Goal: Task Accomplishment & Management: Manage account settings

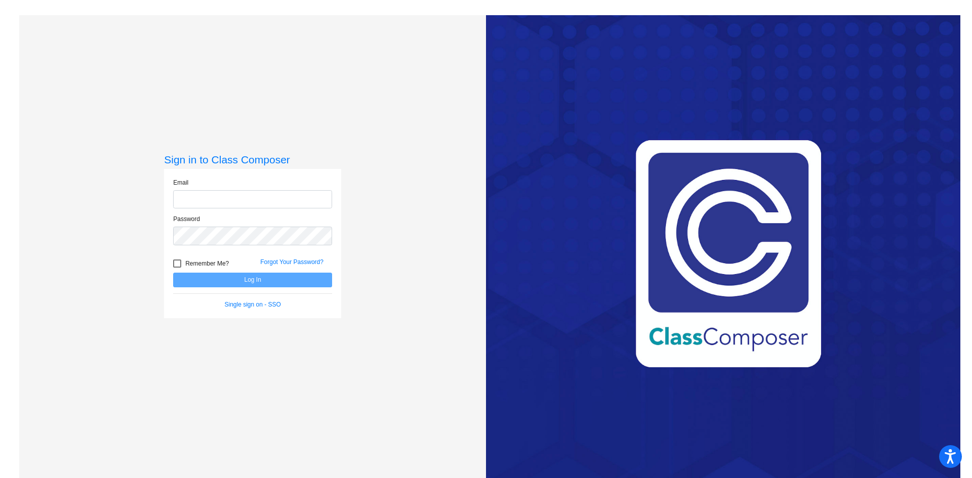
type input "[EMAIL_ADDRESS][PERSON_NAME][DOMAIN_NAME]"
click at [244, 278] on button "Log In" at bounding box center [252, 280] width 159 height 15
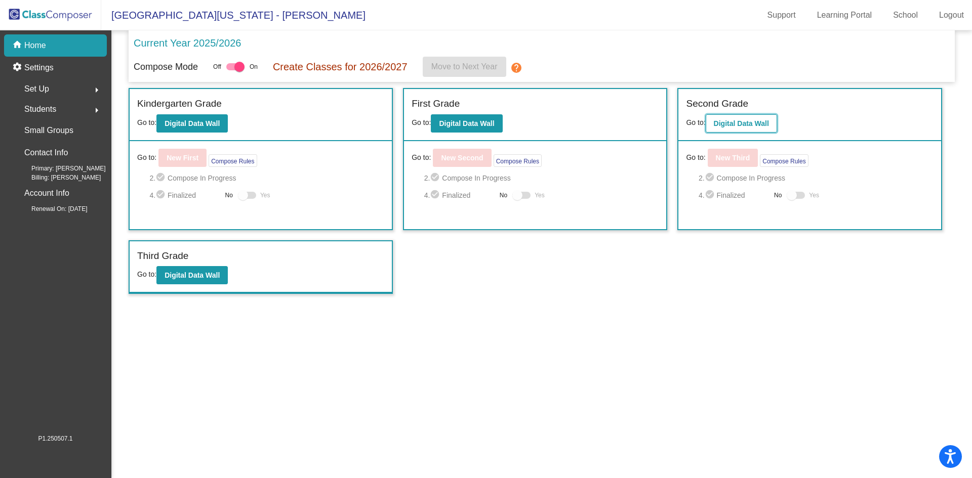
click at [735, 124] on b "Digital Data Wall" at bounding box center [741, 123] width 55 height 8
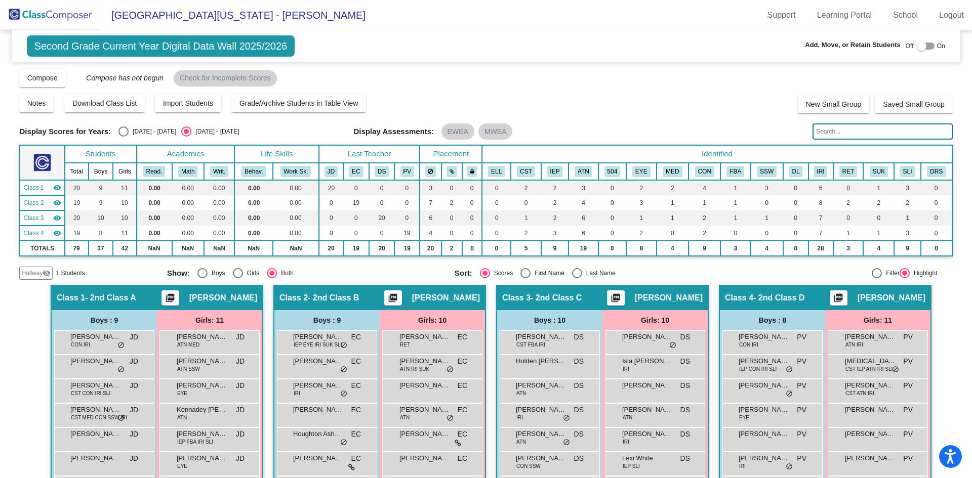
click at [916, 47] on div at bounding box center [921, 46] width 10 height 10
checkbox input "true"
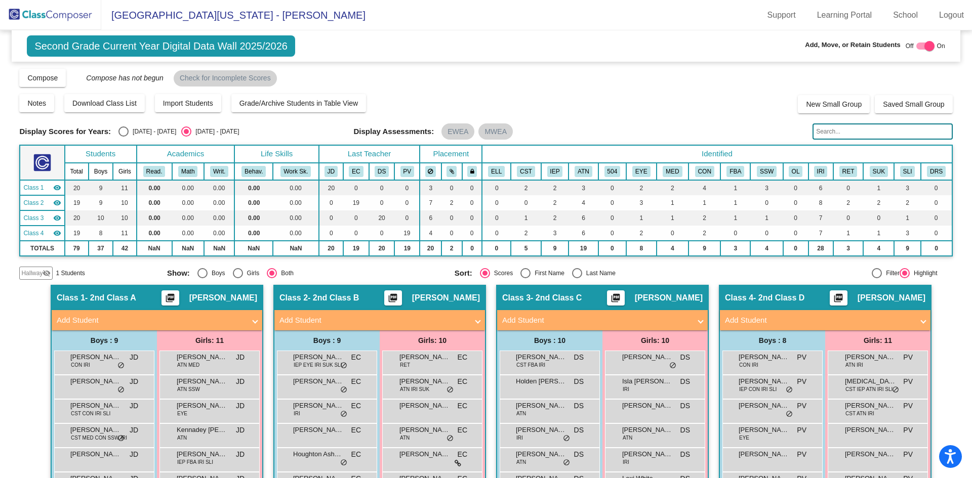
click at [28, 273] on span "Hallway" at bounding box center [31, 273] width 21 height 9
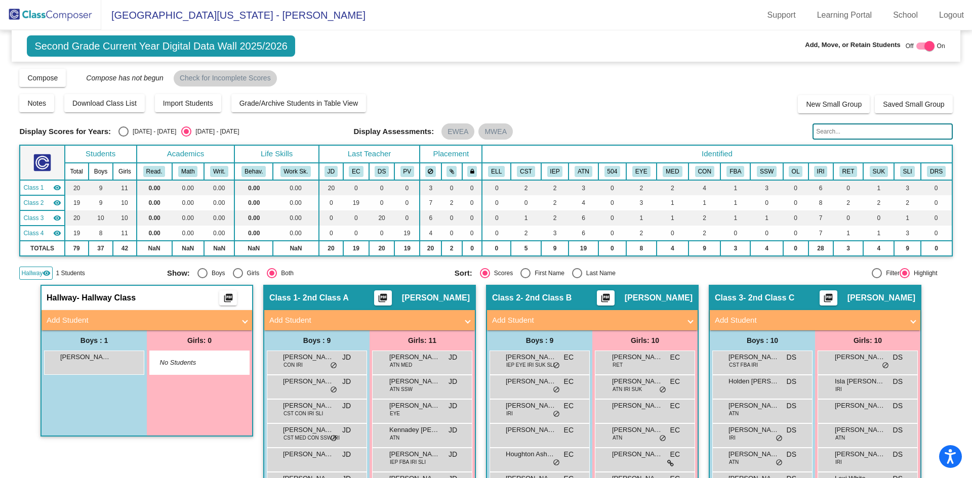
click at [29, 273] on span "Hallway" at bounding box center [31, 273] width 21 height 9
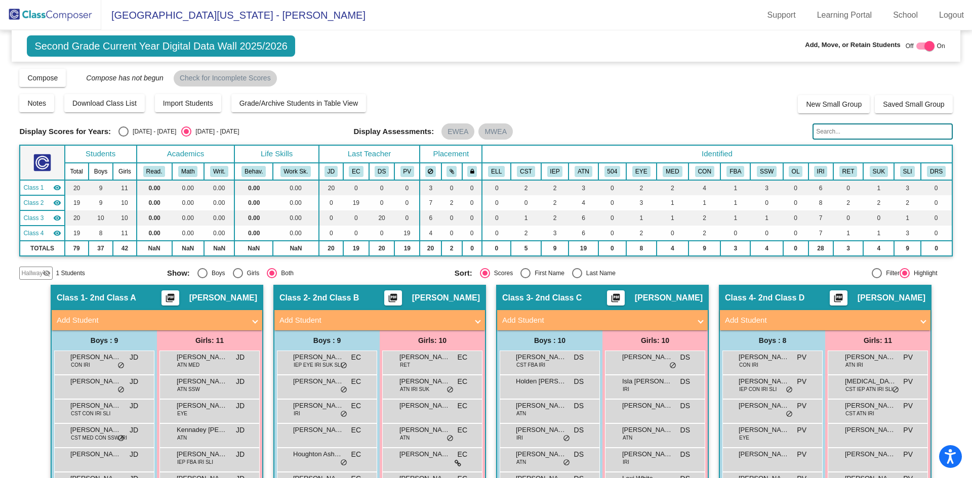
click at [50, 43] on span "Second Grade Current Year Digital Data Wall 2025/2026" at bounding box center [161, 45] width 268 height 21
click at [50, 12] on img at bounding box center [50, 15] width 101 height 30
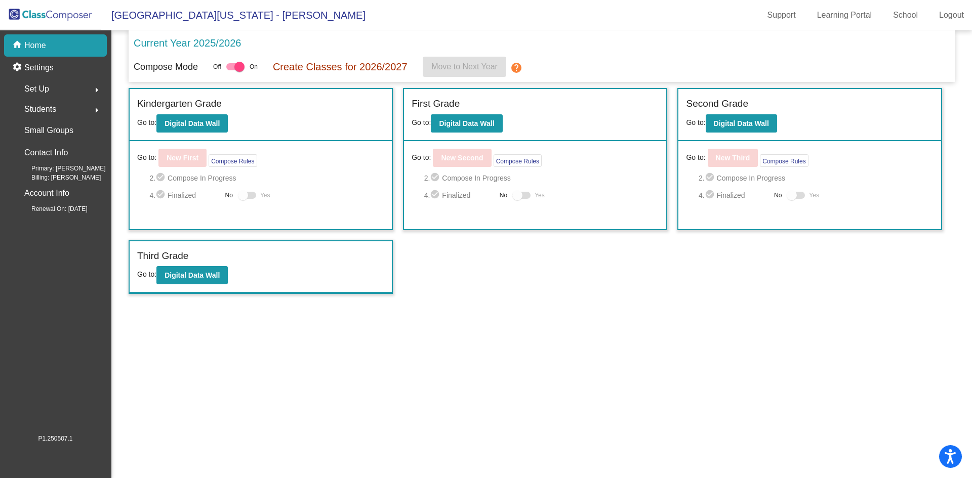
click at [44, 106] on span "Students" at bounding box center [40, 109] width 32 height 14
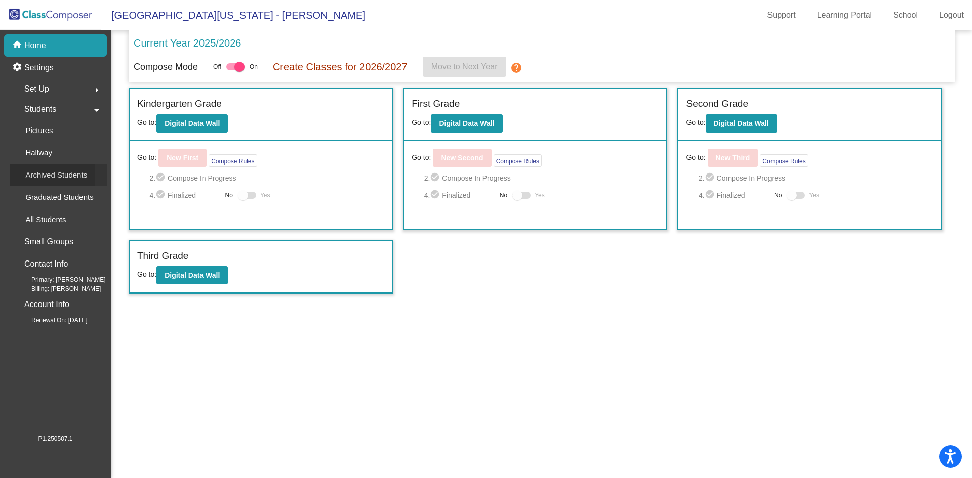
click at [41, 177] on p "Archived Students" at bounding box center [56, 175] width 62 height 12
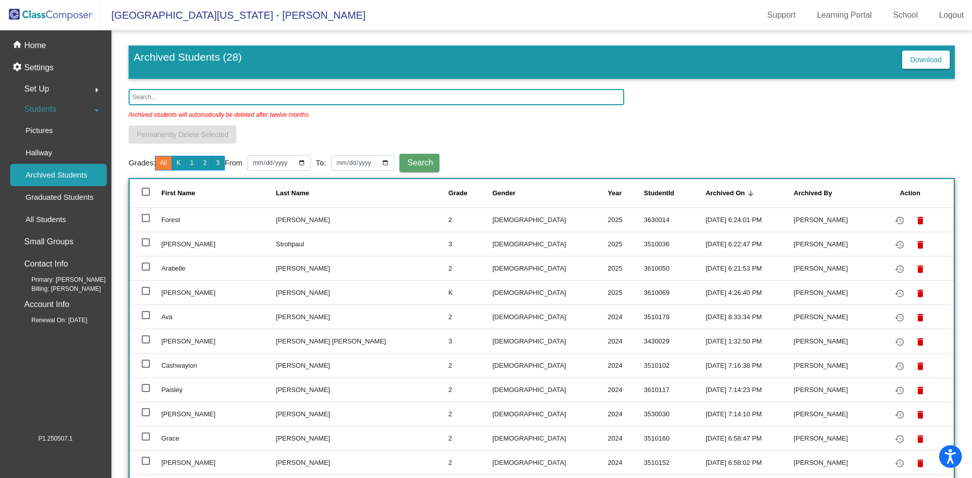
click at [204, 96] on input "text" at bounding box center [377, 97] width 496 height 16
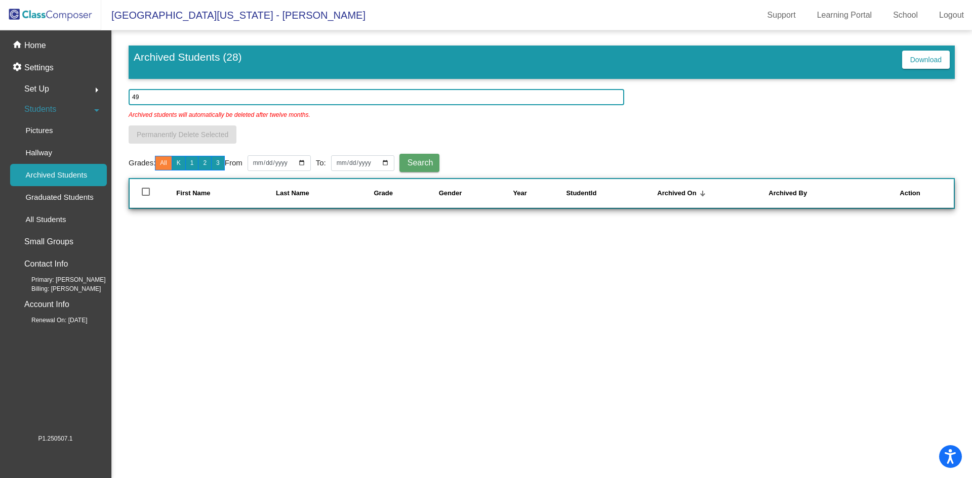
type input "4"
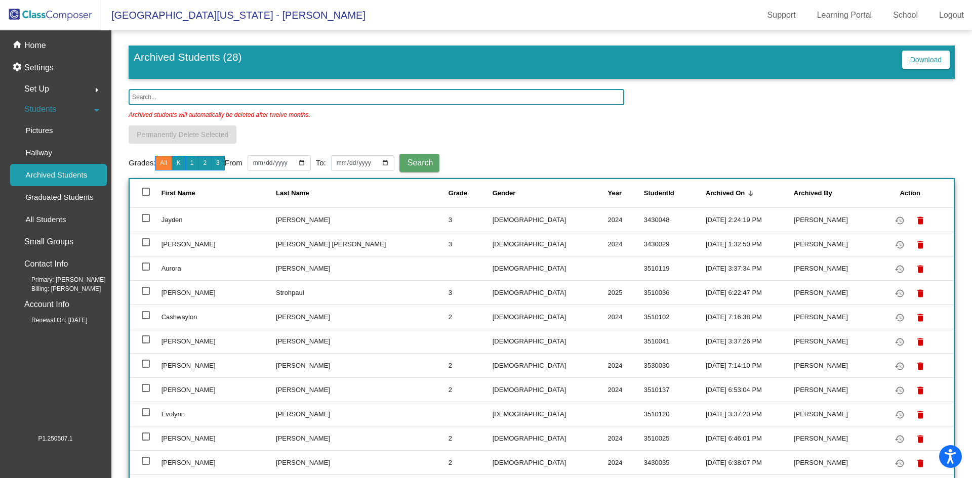
click at [210, 95] on input "text" at bounding box center [377, 97] width 496 height 16
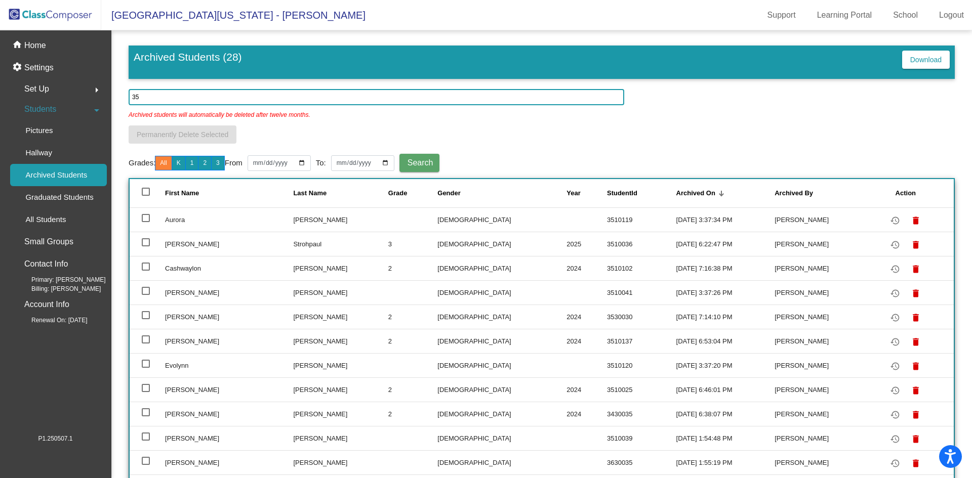
type input "3"
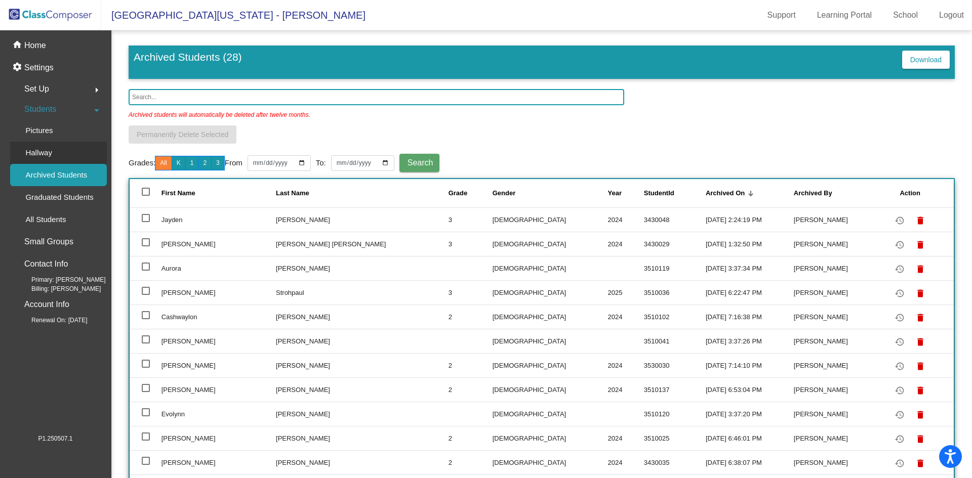
click at [44, 150] on p "Hallway" at bounding box center [38, 153] width 27 height 12
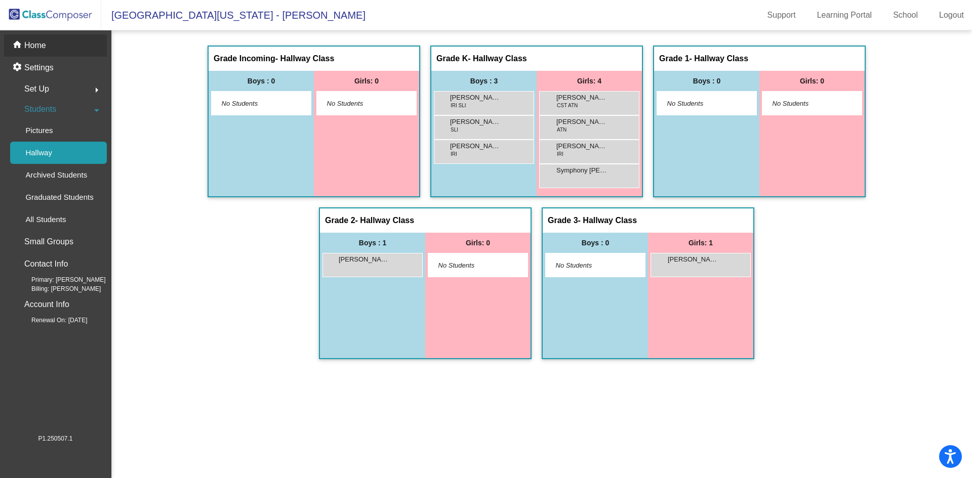
click at [36, 47] on p "Home" at bounding box center [35, 45] width 22 height 12
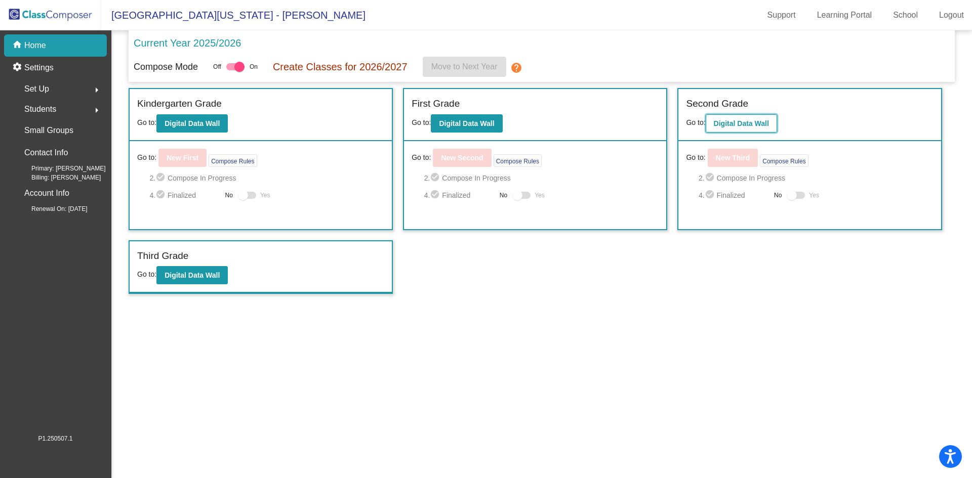
click at [740, 122] on b "Digital Data Wall" at bounding box center [741, 123] width 55 height 8
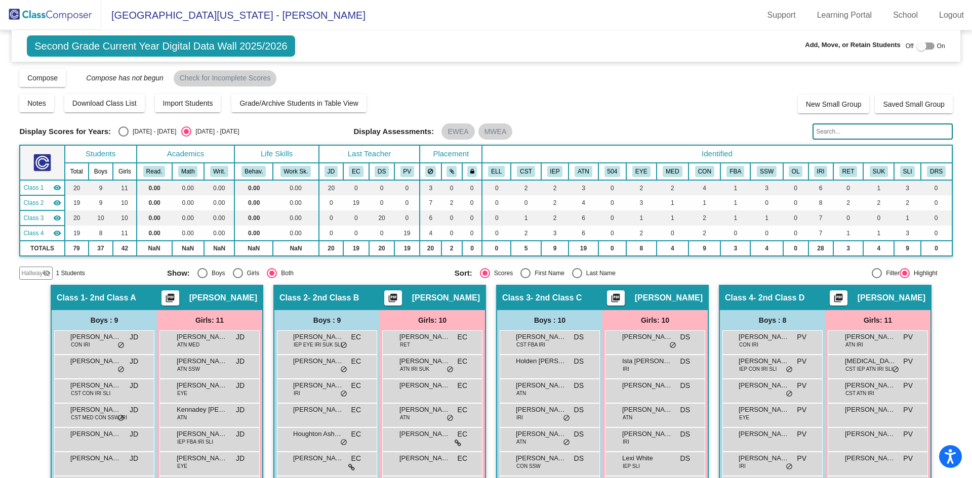
click at [916, 44] on div at bounding box center [921, 46] width 10 height 10
checkbox input "true"
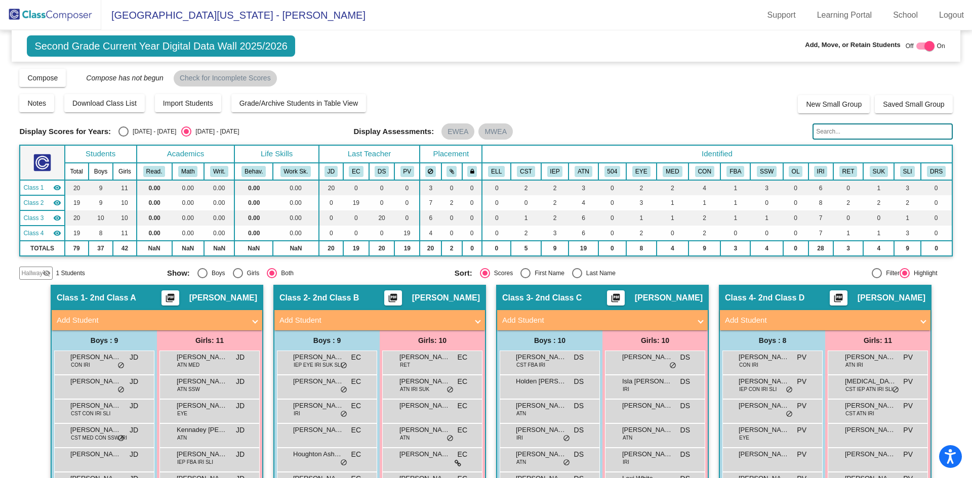
click at [28, 274] on span "Hallway" at bounding box center [31, 273] width 21 height 9
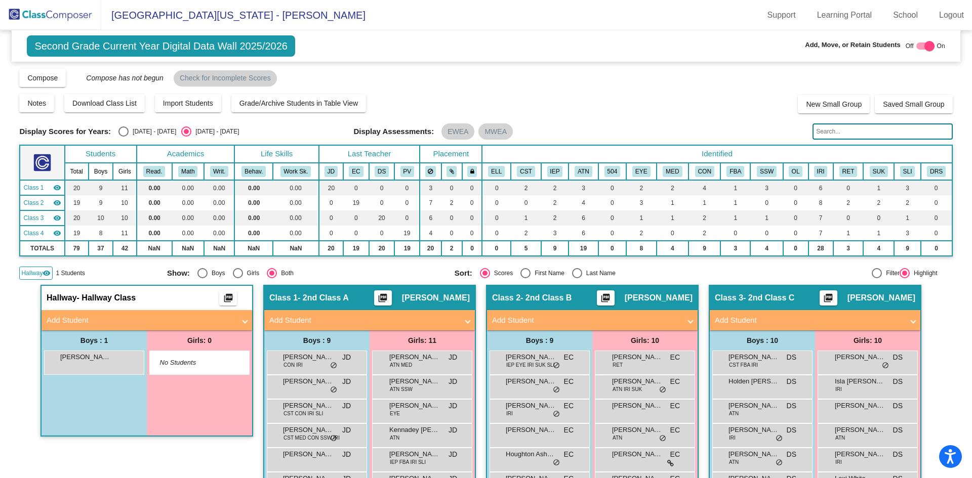
click at [239, 321] on span "Add Student" at bounding box center [145, 321] width 196 height 12
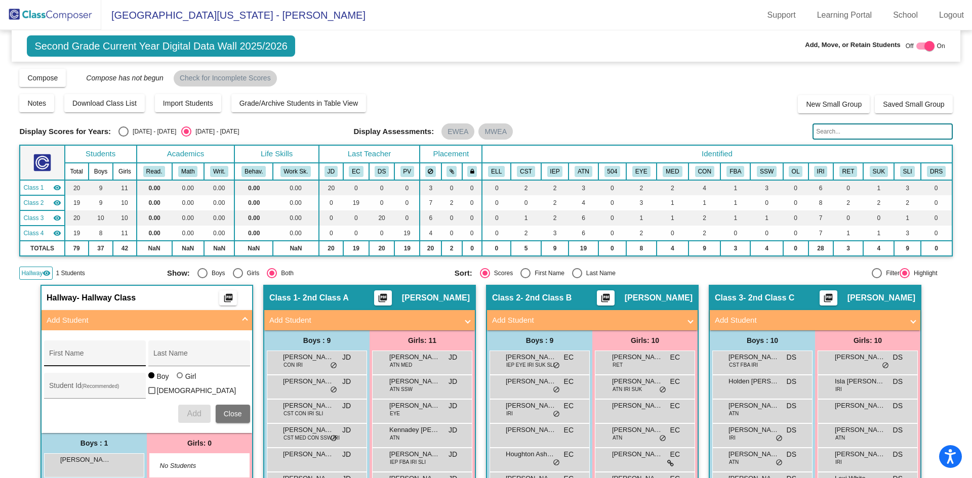
click at [69, 349] on div "First Name" at bounding box center [94, 356] width 91 height 21
type input "[PERSON_NAME]"
click at [183, 353] on div "Last Name" at bounding box center [198, 356] width 91 height 21
type input "[PERSON_NAME]"
click at [96, 382] on div "Student Id (Recommended)" at bounding box center [94, 388] width 91 height 21
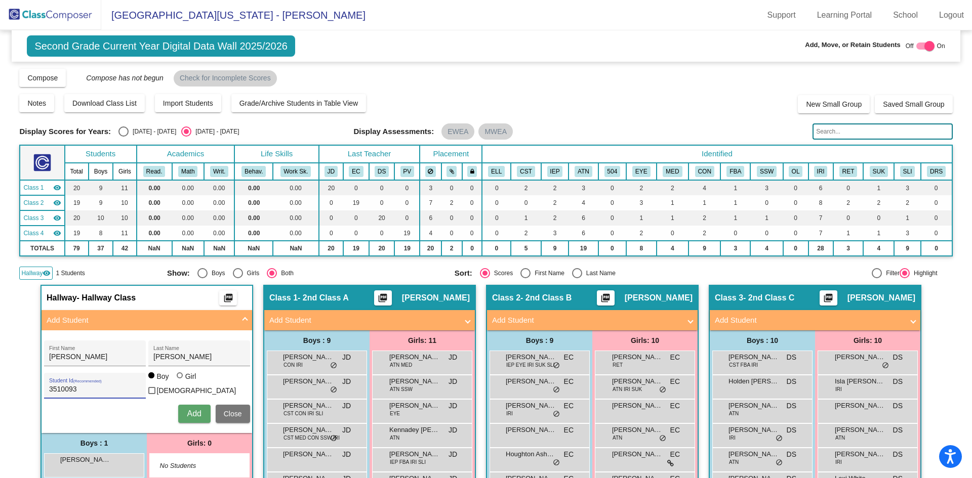
type input "3510093"
click at [191, 411] on span "Add" at bounding box center [194, 413] width 14 height 9
click at [232, 411] on span "Close" at bounding box center [233, 414] width 18 height 8
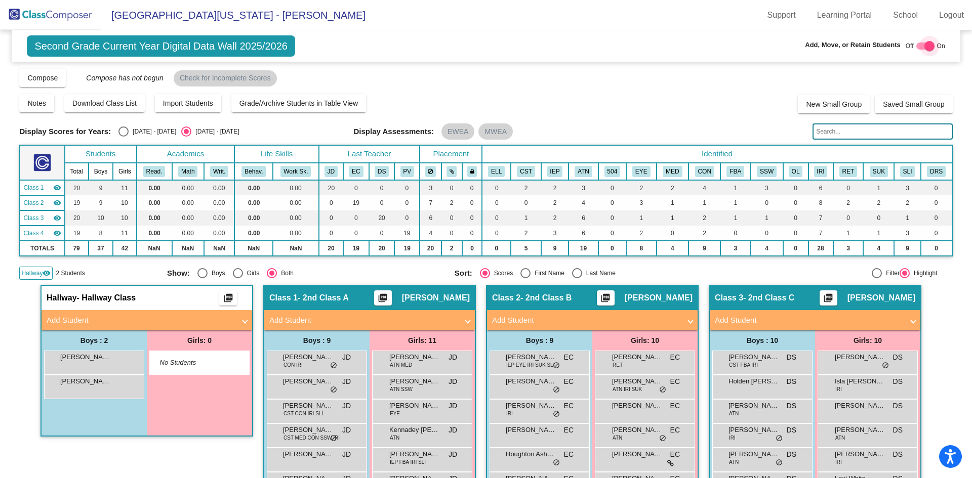
click at [926, 45] on div at bounding box center [929, 46] width 10 height 10
checkbox input "false"
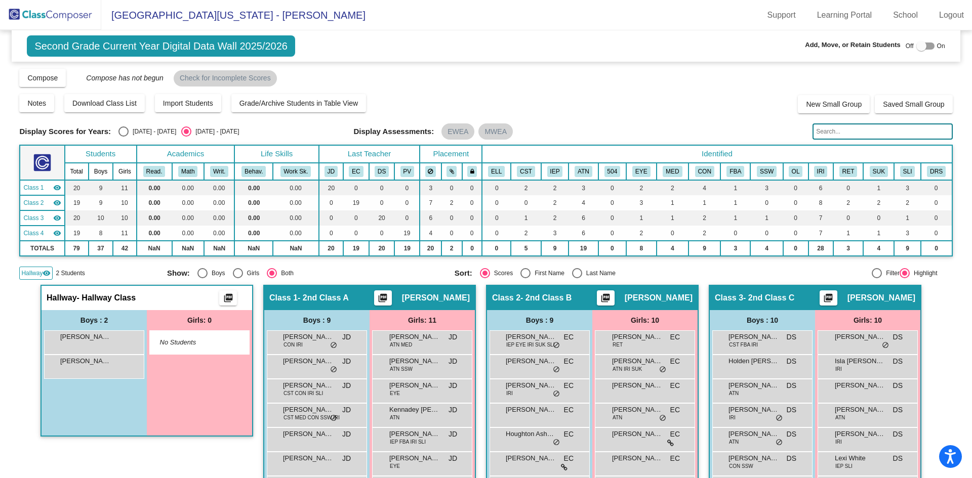
click at [49, 14] on img at bounding box center [50, 15] width 101 height 30
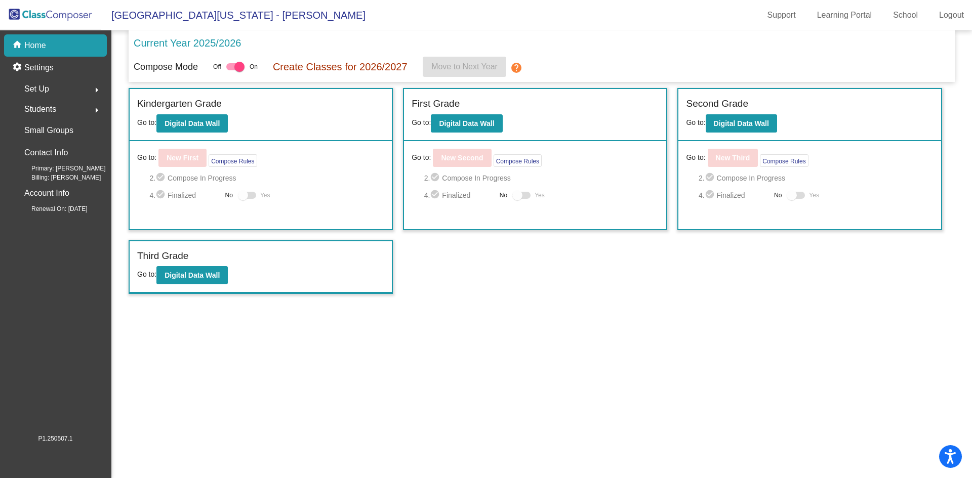
click at [39, 45] on p "Home" at bounding box center [35, 45] width 22 height 12
click at [464, 124] on b "Digital Data Wall" at bounding box center [466, 123] width 55 height 8
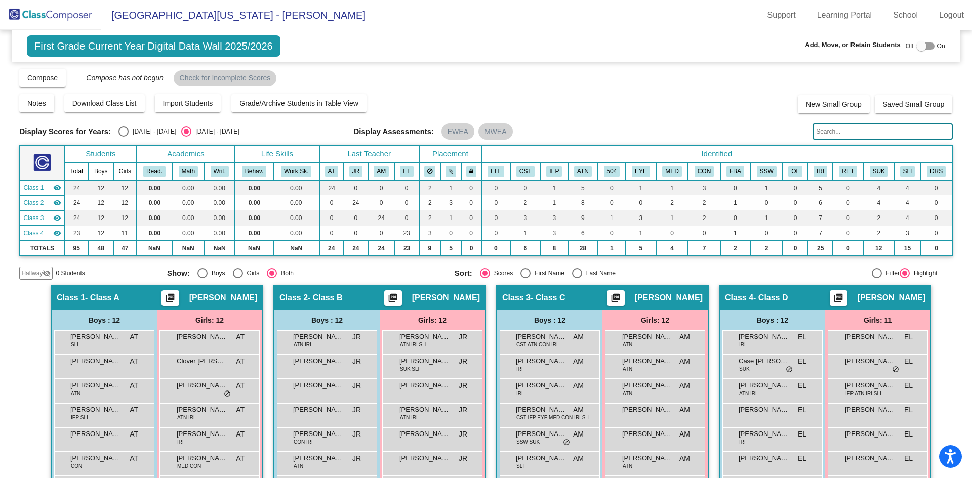
click at [64, 10] on img at bounding box center [50, 15] width 101 height 30
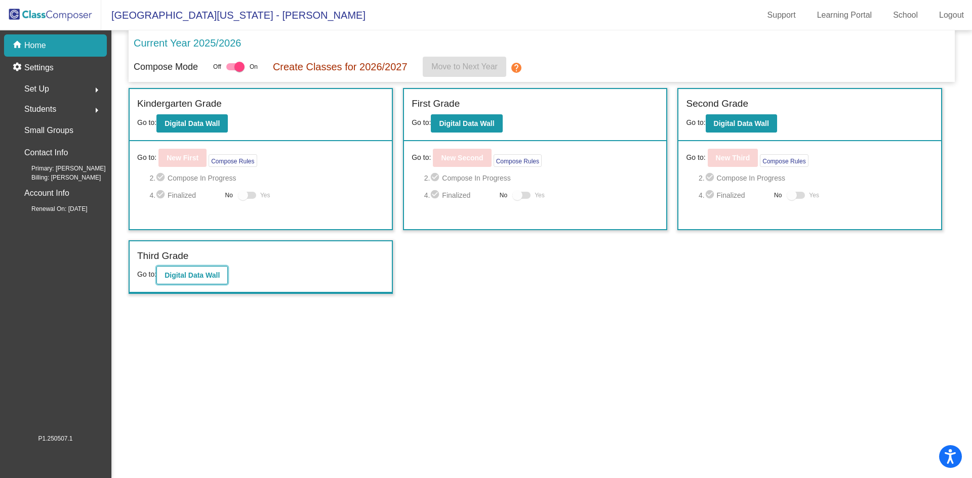
click at [198, 273] on b "Digital Data Wall" at bounding box center [192, 275] width 55 height 8
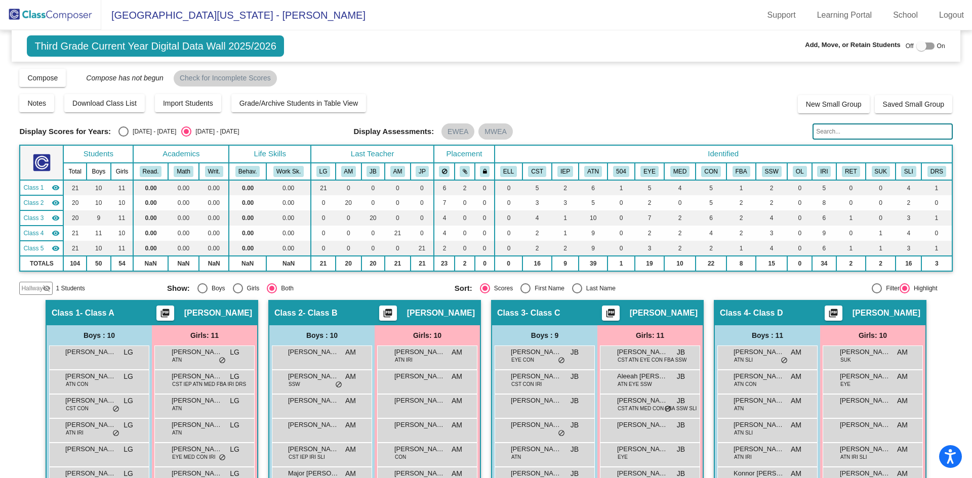
click at [62, 15] on img at bounding box center [50, 15] width 101 height 30
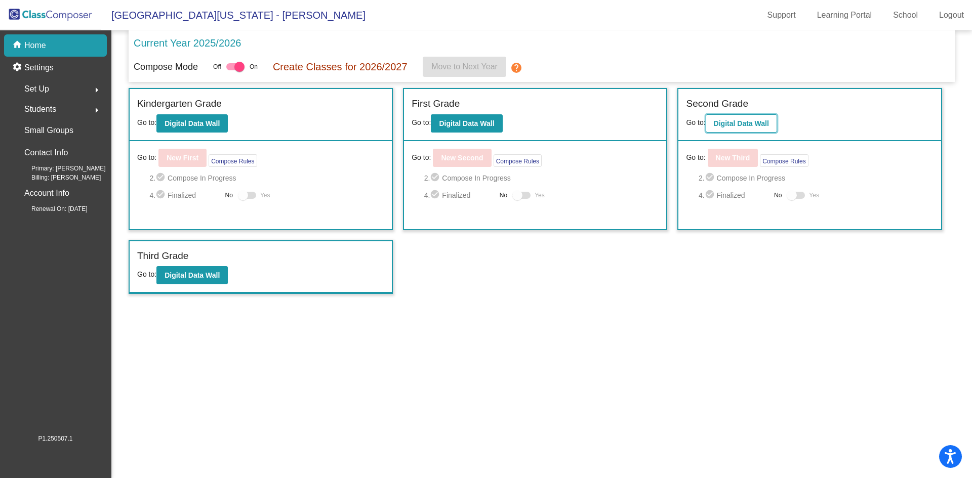
click at [741, 126] on b "Digital Data Wall" at bounding box center [741, 123] width 55 height 8
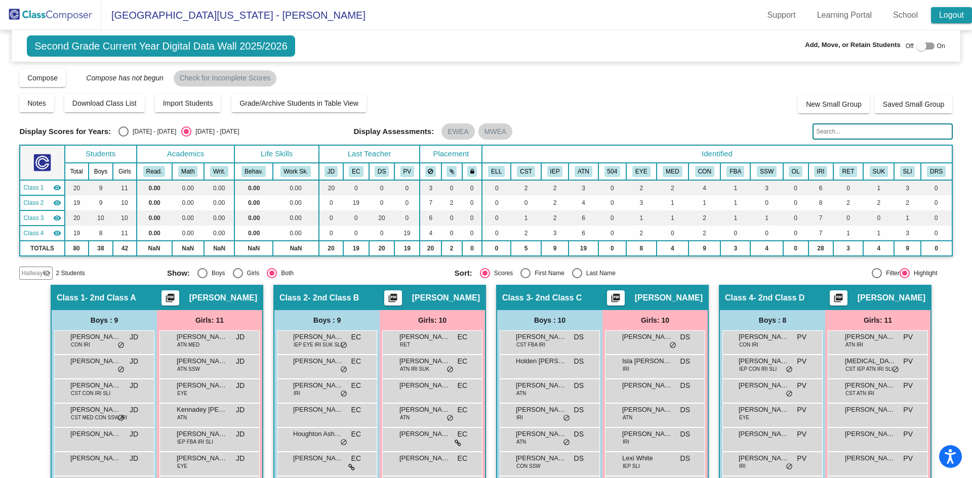
click at [952, 13] on link "Logout" at bounding box center [951, 15] width 41 height 16
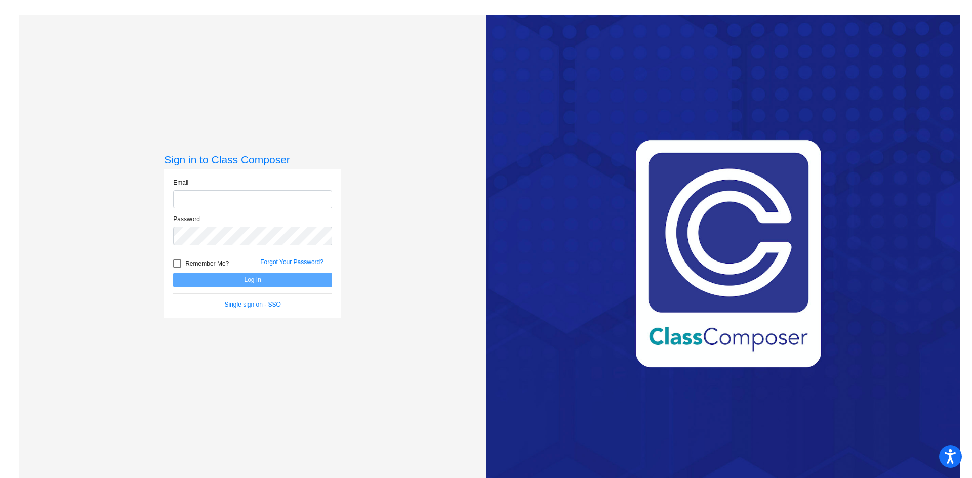
type input "[EMAIL_ADDRESS][PERSON_NAME][DOMAIN_NAME]"
click at [255, 282] on button "Log In" at bounding box center [252, 280] width 159 height 15
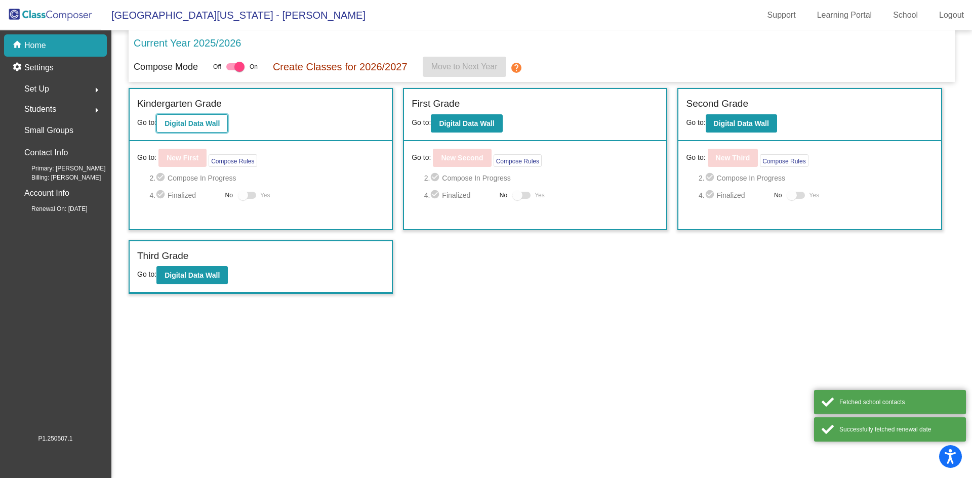
click at [191, 125] on b "Digital Data Wall" at bounding box center [192, 123] width 55 height 8
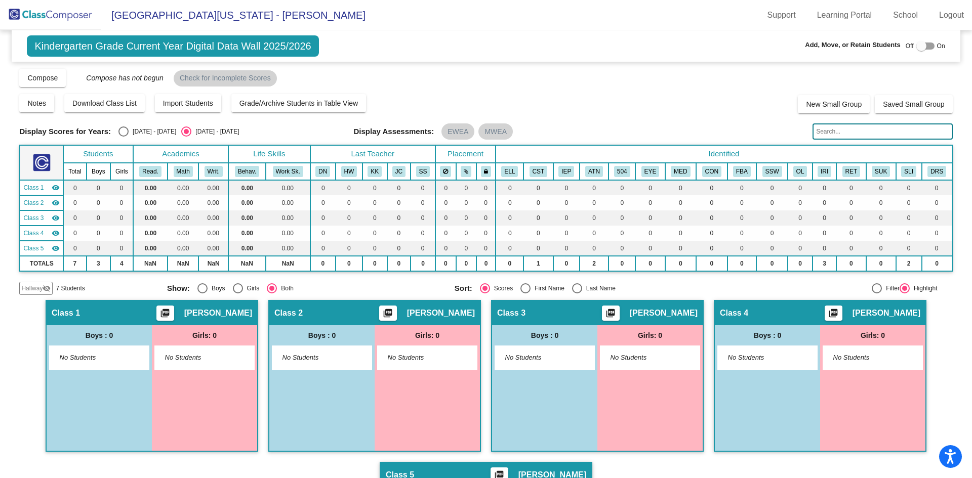
click at [32, 288] on span "Hallway" at bounding box center [31, 288] width 21 height 9
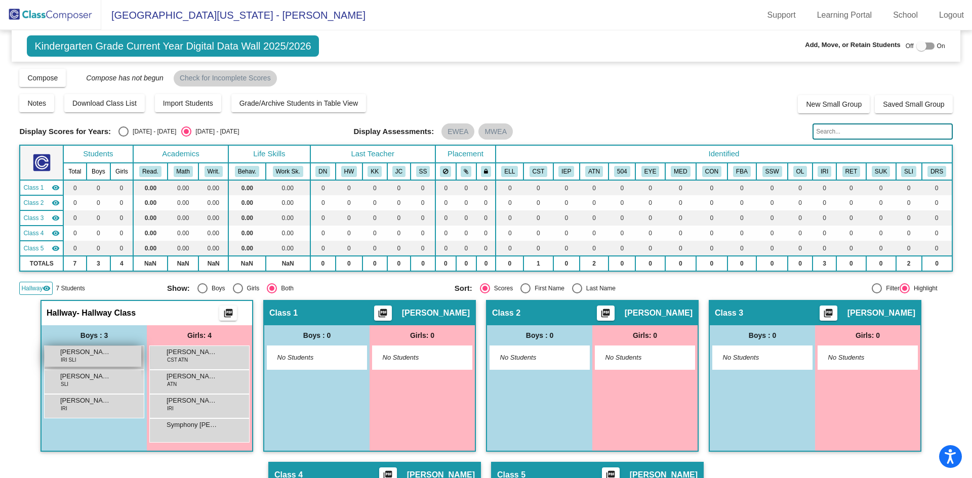
click at [83, 354] on span "Artimous Schoech" at bounding box center [85, 352] width 51 height 10
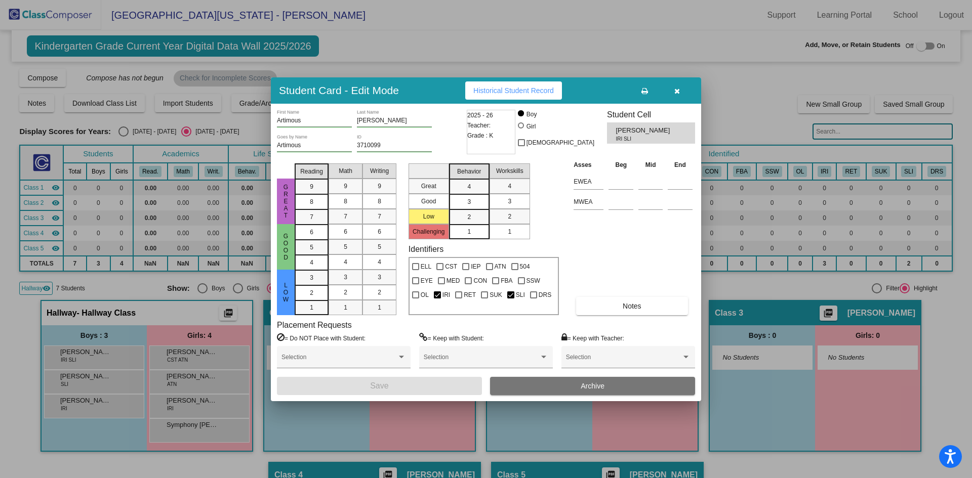
click at [673, 91] on button "button" at bounding box center [677, 90] width 32 height 18
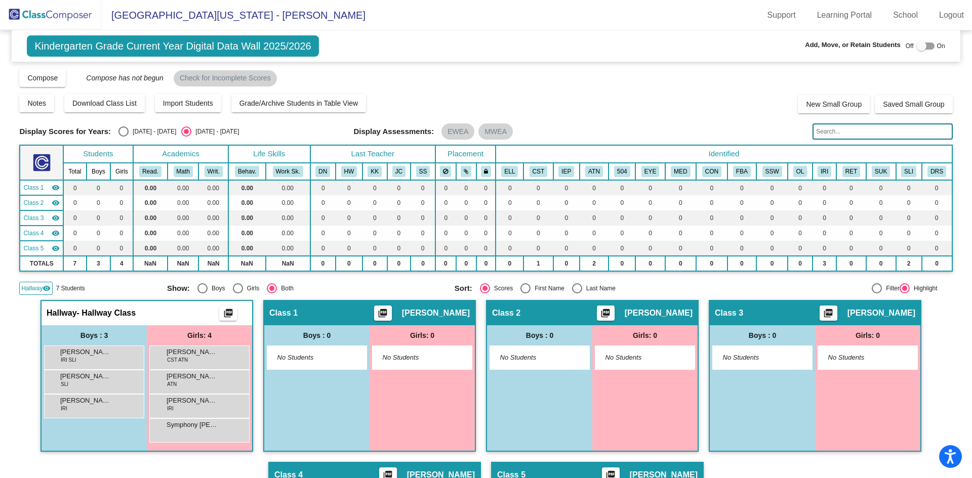
click at [919, 45] on div at bounding box center [921, 46] width 10 height 10
checkbox input "true"
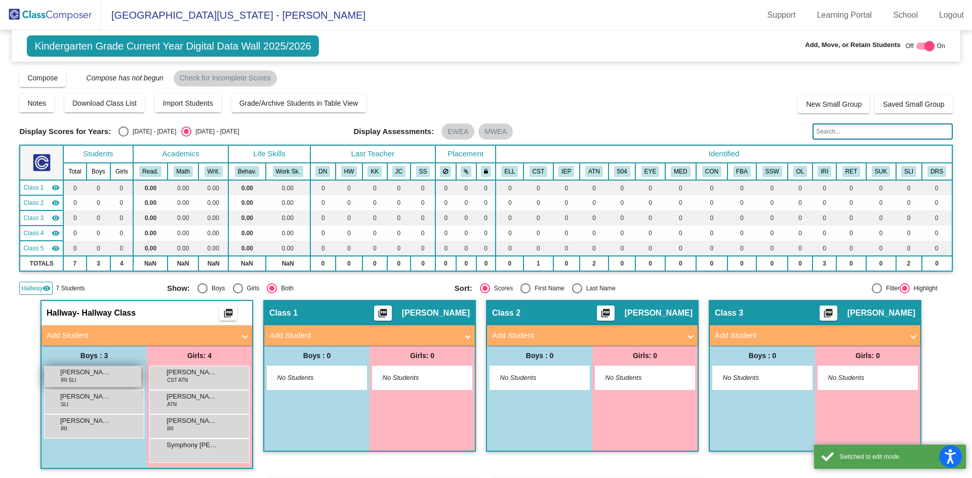
click at [80, 377] on span "Artimous Schoech" at bounding box center [85, 372] width 51 height 10
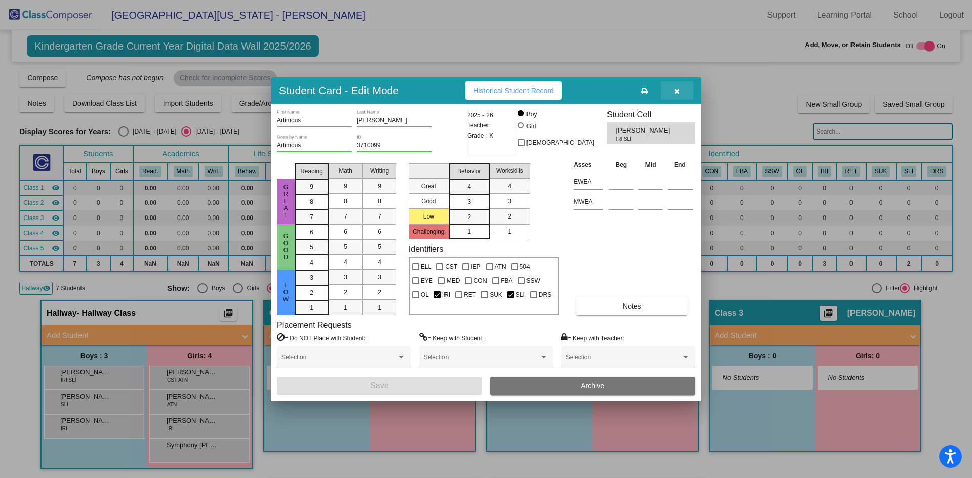
click at [678, 89] on icon "button" at bounding box center [677, 91] width 6 height 7
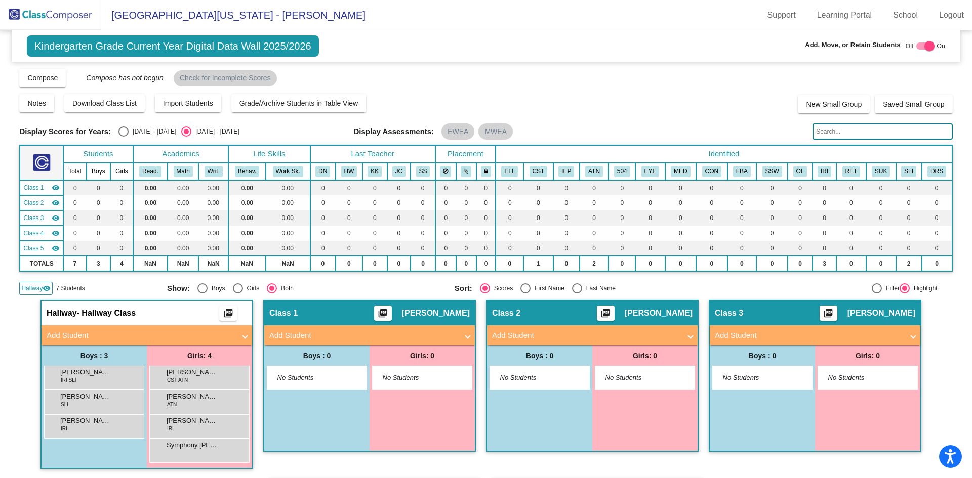
click at [53, 13] on img at bounding box center [50, 15] width 101 height 30
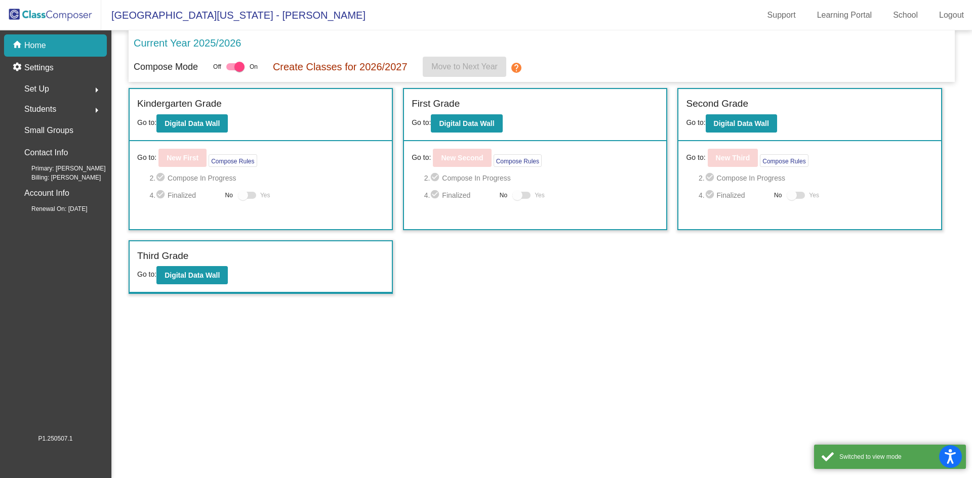
click at [35, 106] on span "Students" at bounding box center [40, 109] width 32 height 14
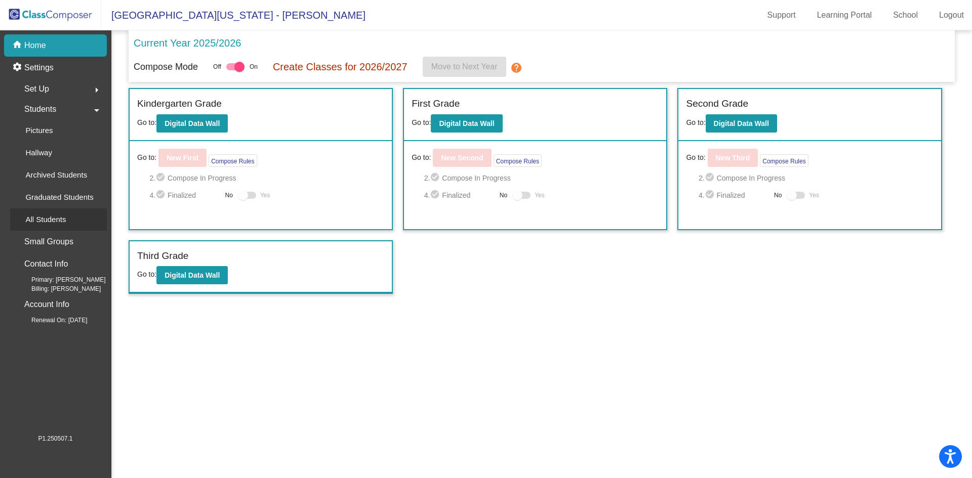
click at [43, 214] on p "All Students" at bounding box center [45, 220] width 40 height 12
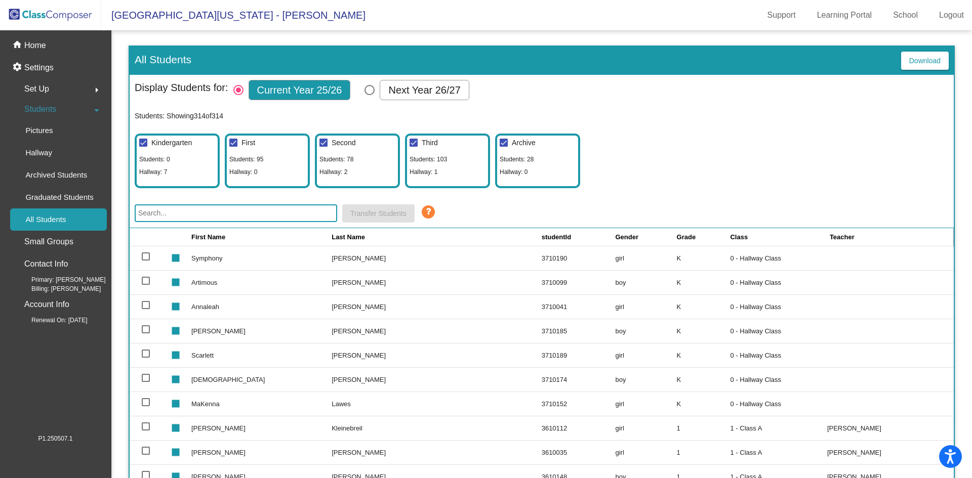
click at [184, 212] on input "text" at bounding box center [236, 213] width 202 height 18
click at [178, 215] on input "text" at bounding box center [236, 213] width 202 height 18
click at [144, 279] on div at bounding box center [146, 281] width 8 height 8
click at [145, 285] on input "select row 3" at bounding box center [145, 285] width 1 height 1
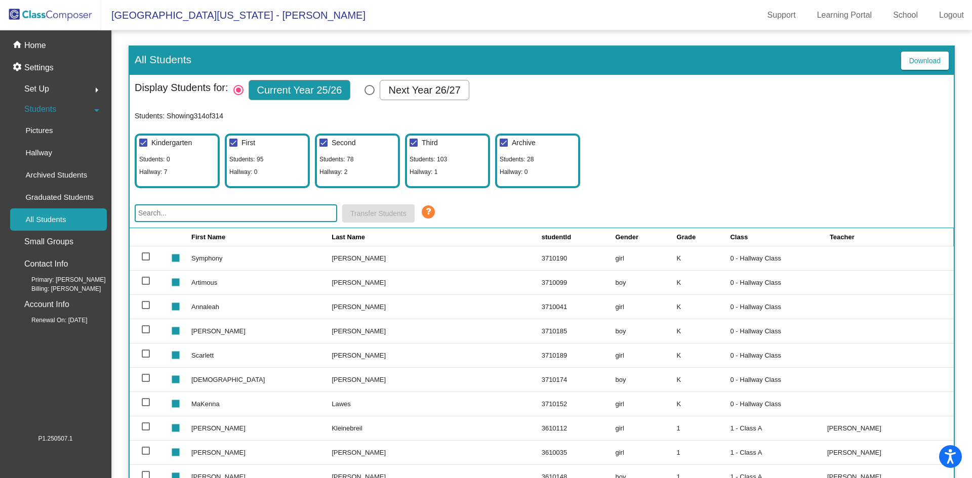
checkbox input "true"
click at [147, 402] on div at bounding box center [146, 402] width 8 height 8
click at [146, 406] on input "select row 8" at bounding box center [145, 406] width 1 height 1
checkbox input "true"
click at [200, 211] on input "text" at bounding box center [236, 213] width 202 height 18
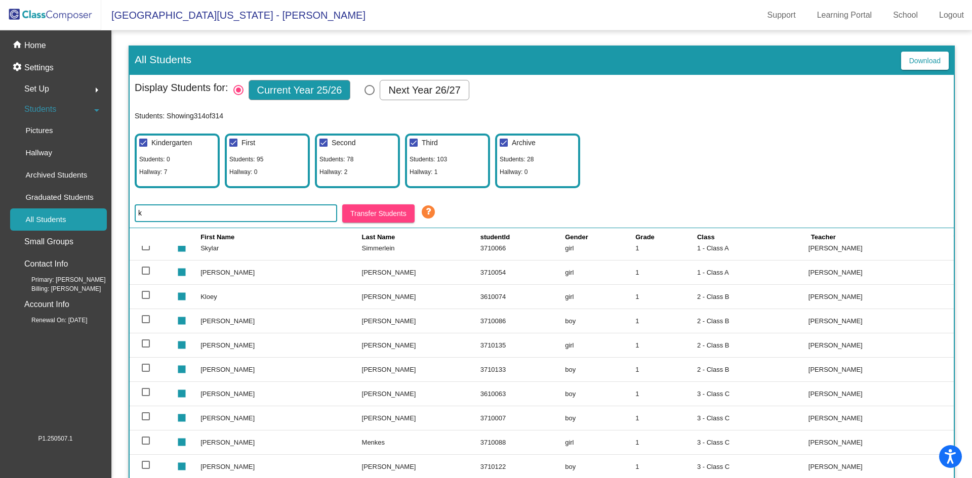
scroll to position [304, 0]
type input "k"
click at [148, 365] on div at bounding box center [146, 366] width 8 height 8
click at [146, 370] on input "select row 67" at bounding box center [145, 370] width 1 height 1
checkbox input "true"
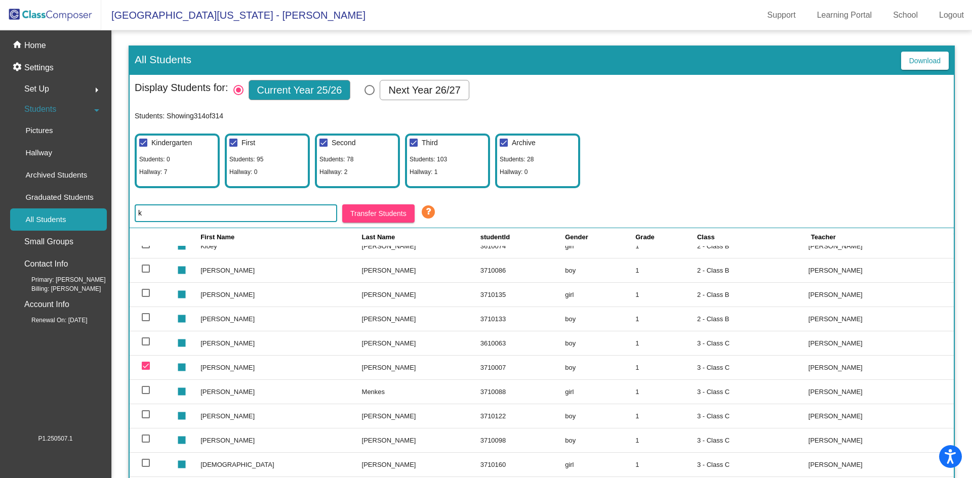
click at [299, 213] on input "k" at bounding box center [236, 213] width 202 height 18
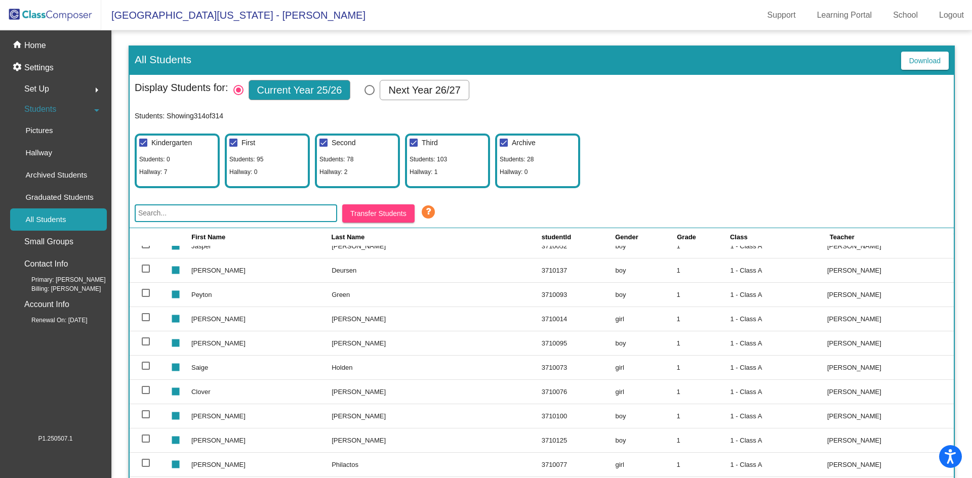
scroll to position [741, 0]
click at [382, 209] on button "Transfer Students" at bounding box center [378, 213] width 72 height 18
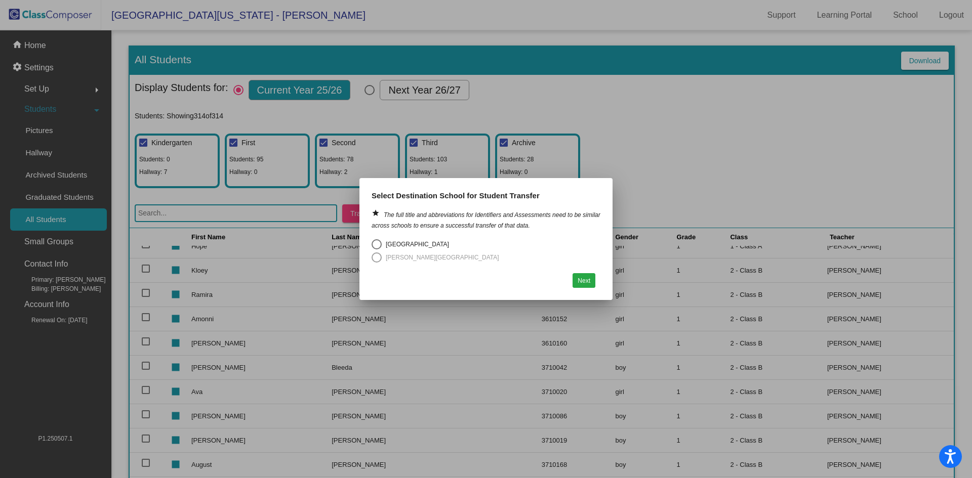
click at [375, 243] on div "Select an option" at bounding box center [377, 244] width 10 height 10
click at [376, 250] on input "South Maple Elementary" at bounding box center [376, 250] width 1 height 1
radio input "true"
click at [584, 280] on button "Next" at bounding box center [583, 280] width 23 height 15
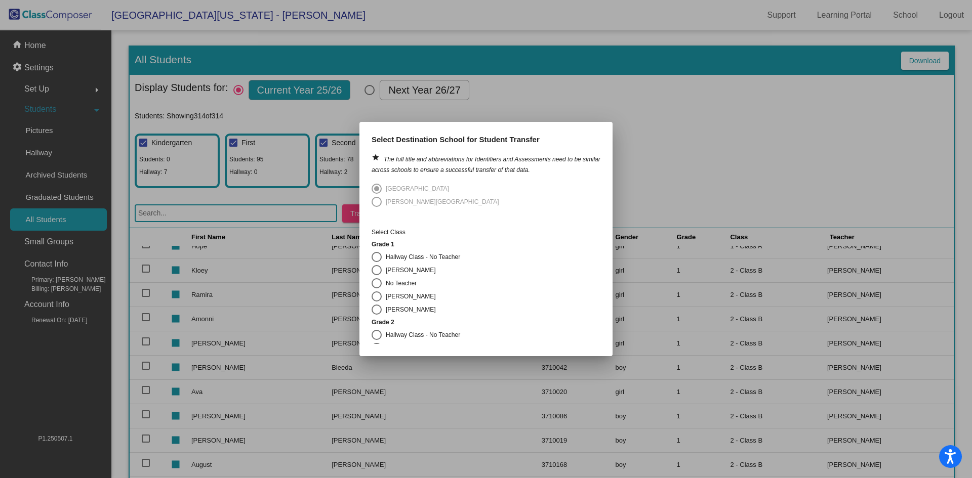
click at [375, 256] on div "Select an option" at bounding box center [377, 257] width 10 height 10
click at [376, 262] on input "Hallway Class - No Teacher" at bounding box center [376, 262] width 1 height 1
radio input "true"
click at [467, 336] on button "Transfer Students" at bounding box center [466, 337] width 58 height 15
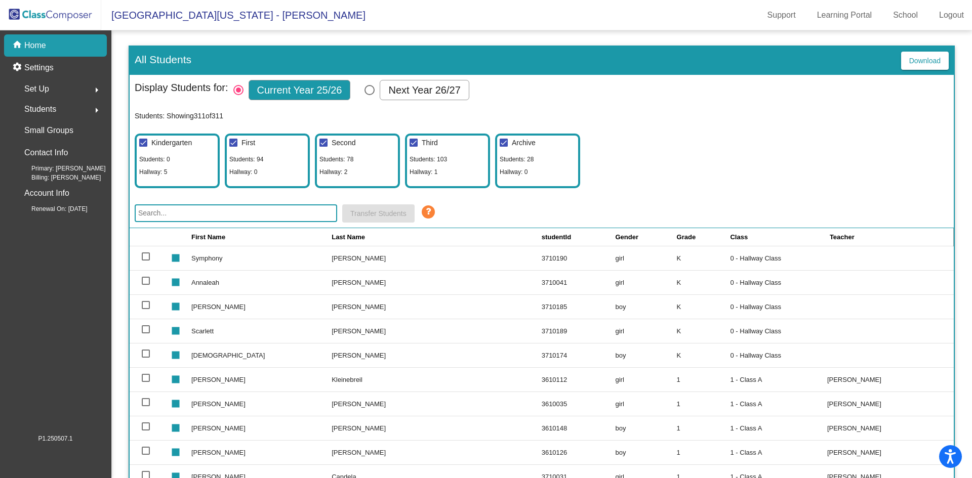
click at [64, 15] on img at bounding box center [50, 15] width 101 height 30
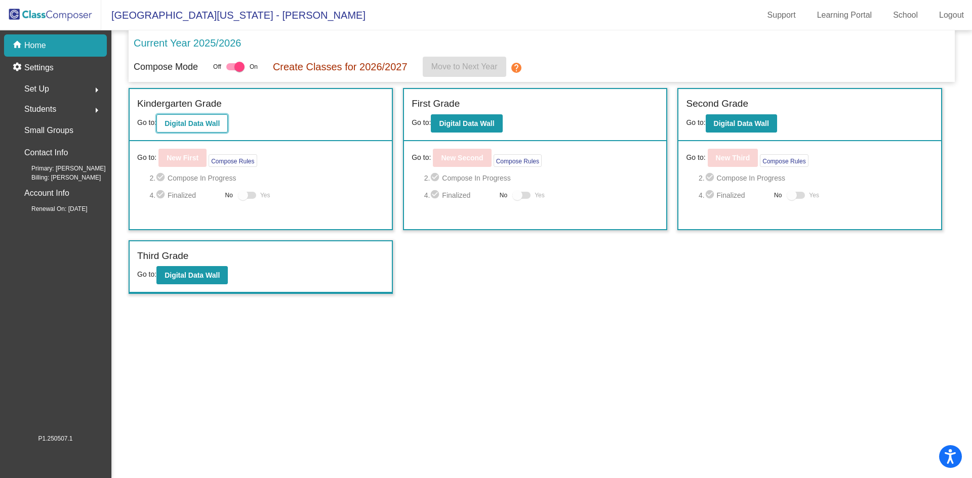
click at [193, 124] on b "Digital Data Wall" at bounding box center [192, 123] width 55 height 8
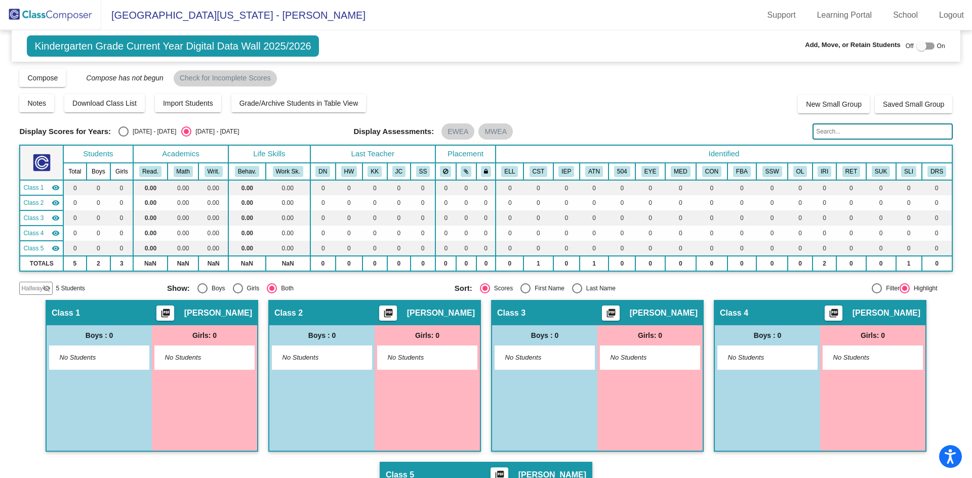
click at [31, 289] on span "Hallway" at bounding box center [31, 288] width 21 height 9
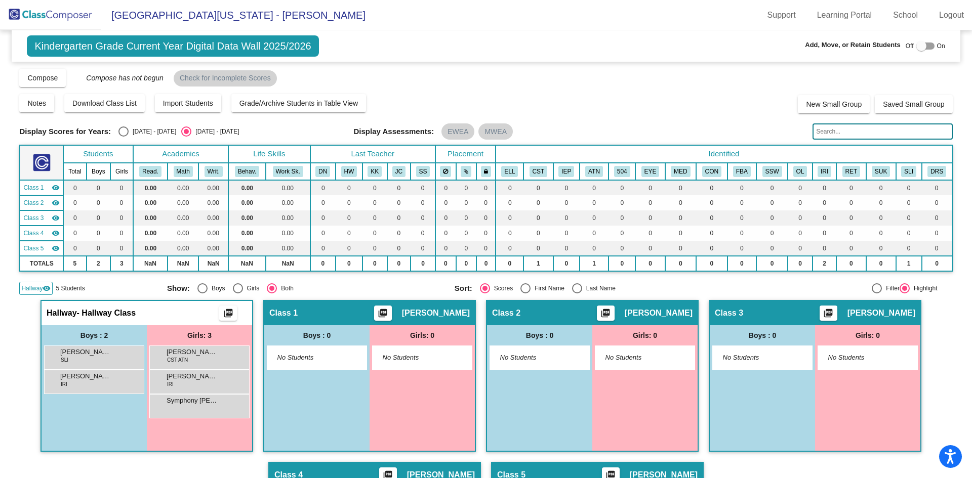
click at [31, 290] on span "Hallway" at bounding box center [31, 288] width 21 height 9
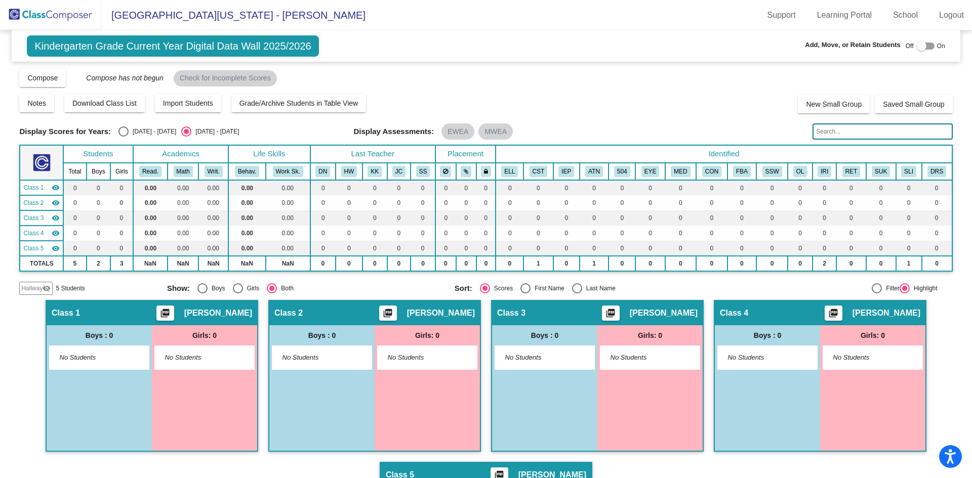
click at [47, 16] on img at bounding box center [50, 15] width 101 height 30
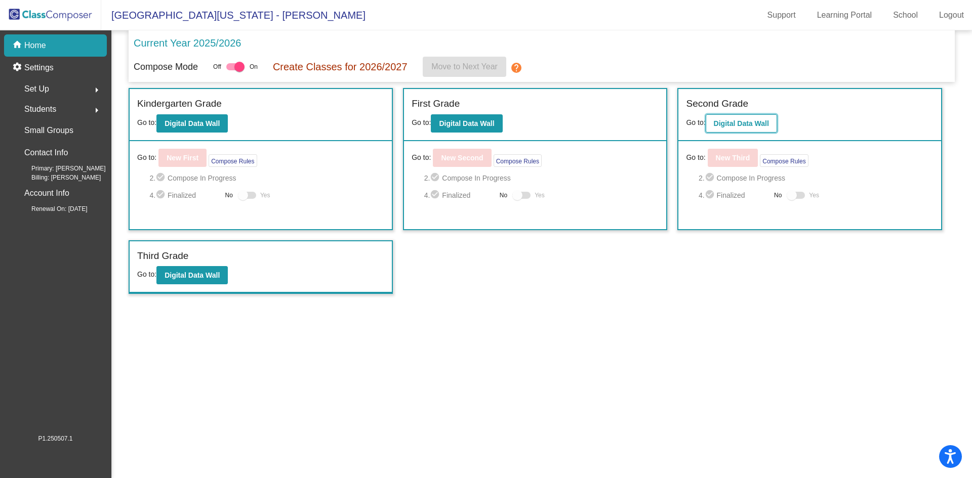
click at [737, 122] on b "Digital Data Wall" at bounding box center [741, 123] width 55 height 8
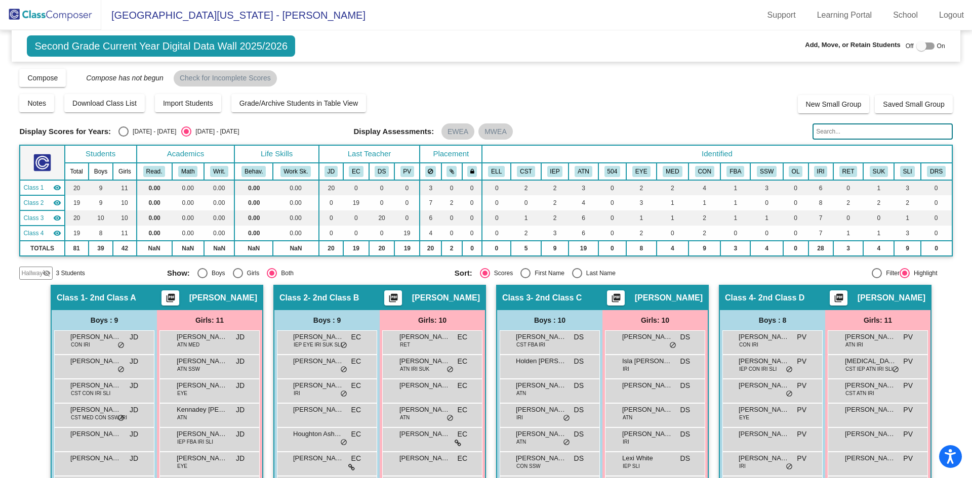
click at [31, 274] on span "Hallway" at bounding box center [31, 273] width 21 height 9
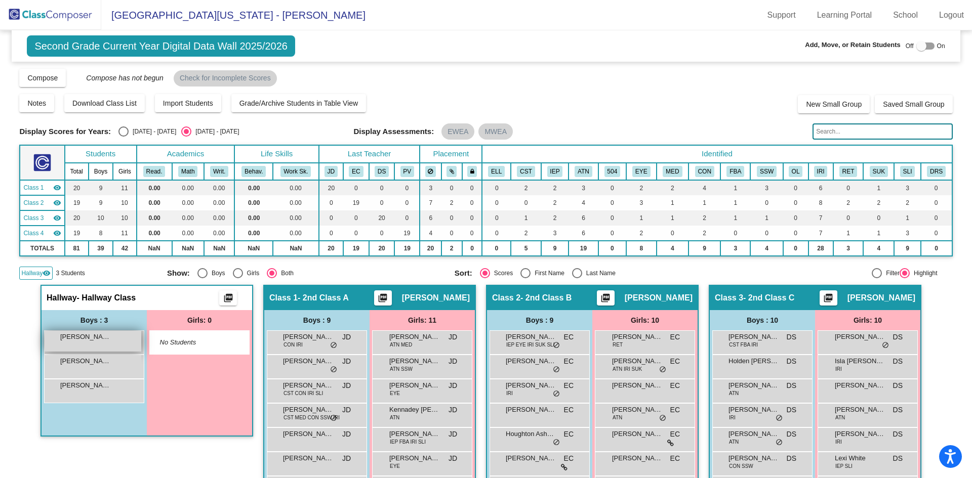
click at [86, 338] on span "[PERSON_NAME]" at bounding box center [85, 337] width 51 height 10
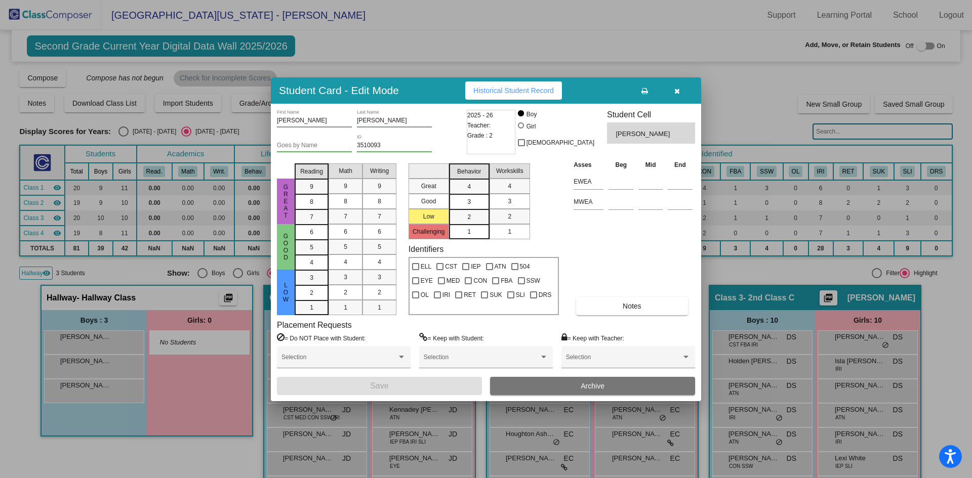
click at [82, 365] on div at bounding box center [486, 239] width 972 height 478
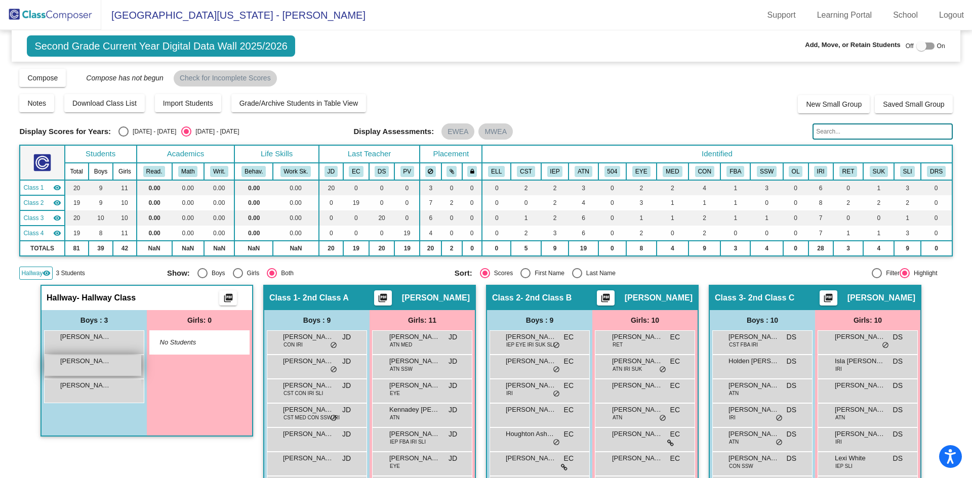
click at [82, 363] on span "[PERSON_NAME]" at bounding box center [85, 361] width 51 height 10
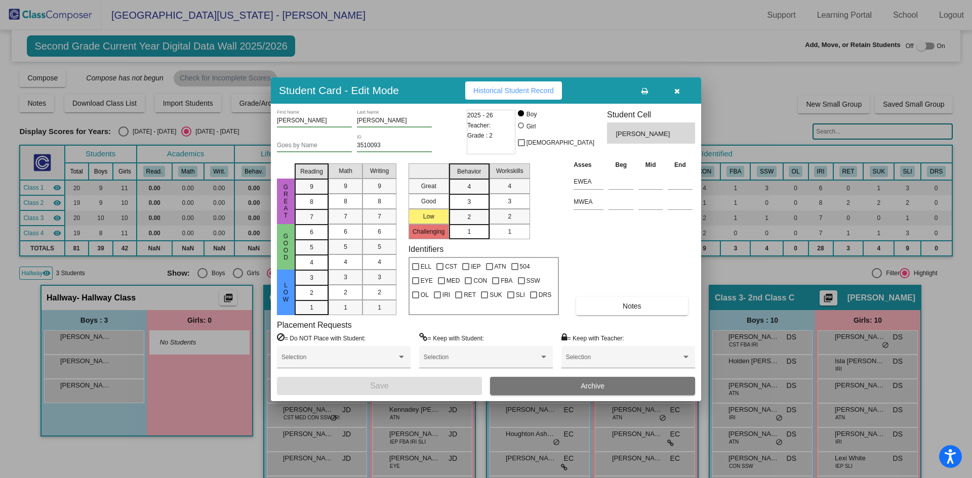
click at [91, 335] on div at bounding box center [486, 239] width 972 height 478
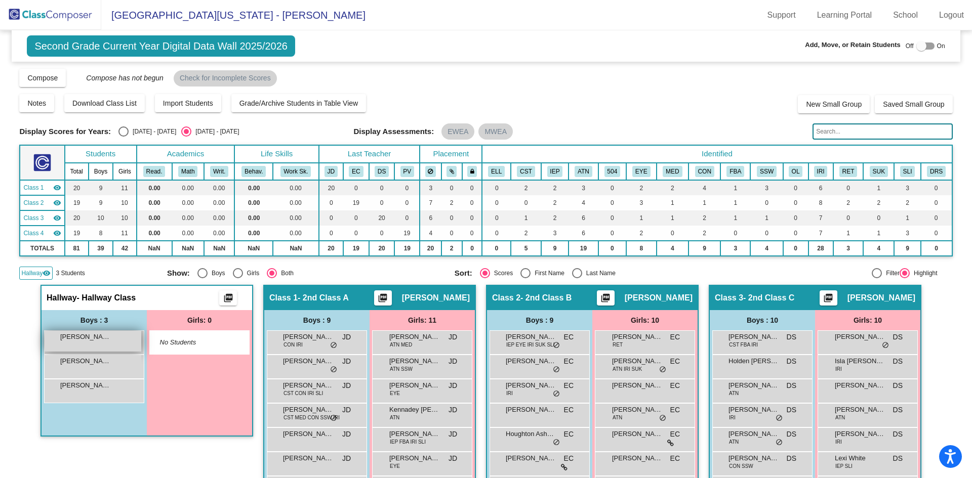
click at [89, 339] on span "[PERSON_NAME]" at bounding box center [85, 337] width 51 height 10
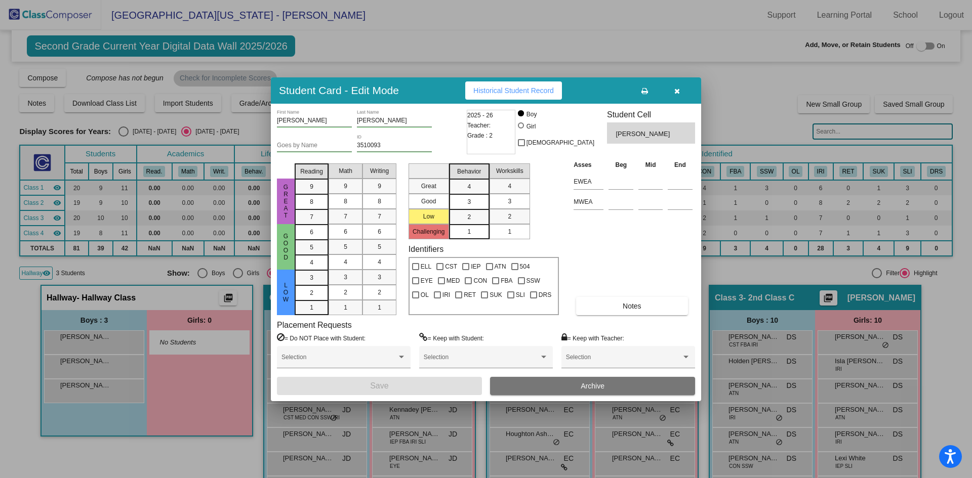
click at [93, 366] on div at bounding box center [486, 239] width 972 height 478
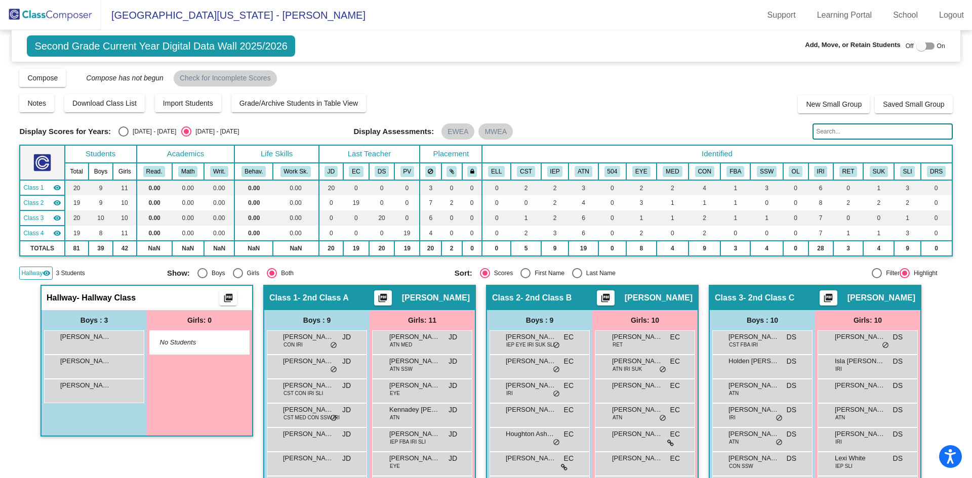
click at [93, 366] on span "[PERSON_NAME]" at bounding box center [85, 361] width 51 height 10
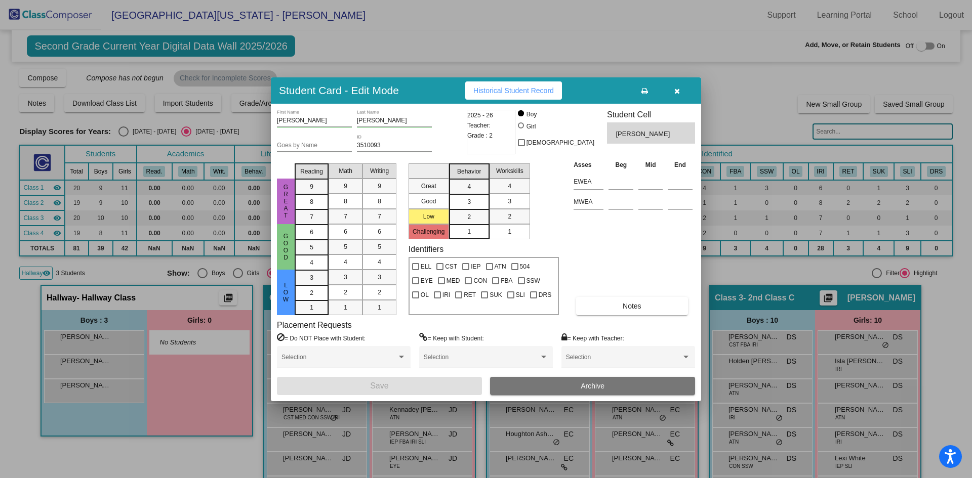
click at [98, 342] on div at bounding box center [486, 239] width 972 height 478
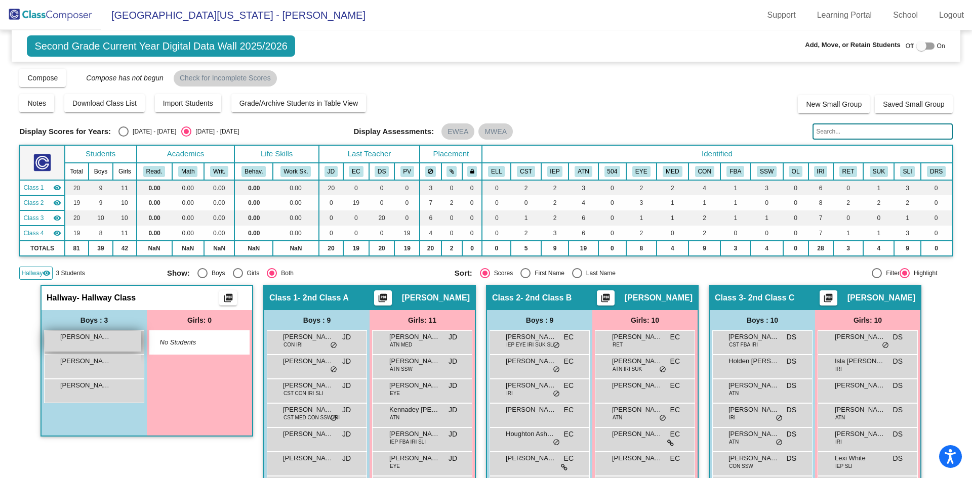
click at [97, 342] on div "[PERSON_NAME] lock do_not_disturb_alt" at bounding box center [93, 341] width 97 height 21
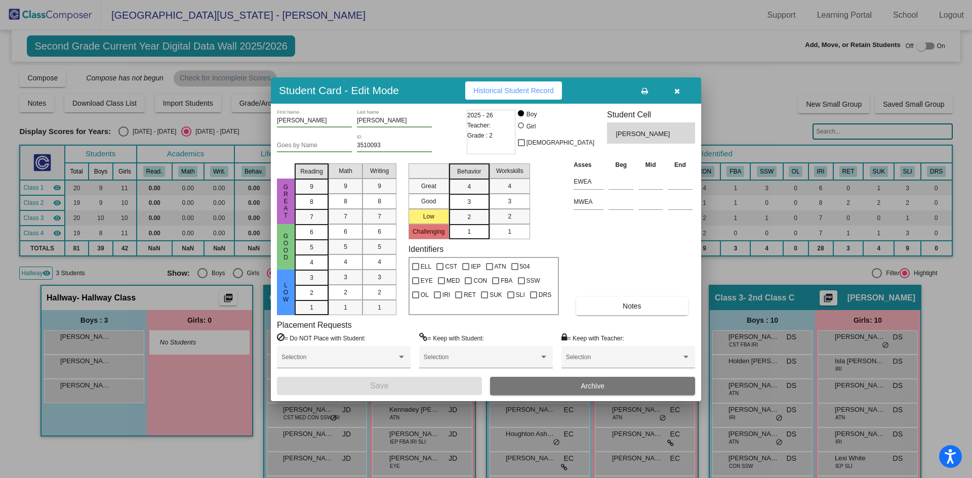
click at [677, 90] on icon "button" at bounding box center [677, 91] width 6 height 7
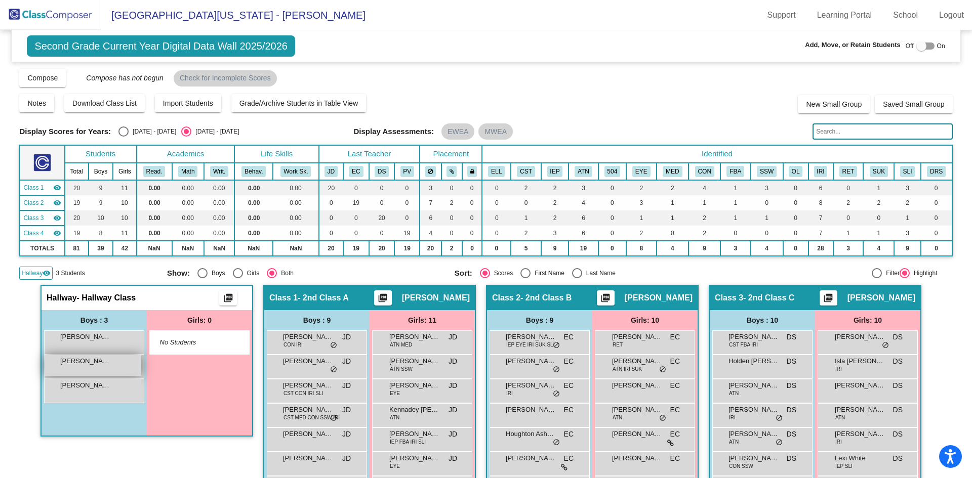
click at [106, 366] on div "[PERSON_NAME] lock do_not_disturb_alt" at bounding box center [93, 365] width 97 height 21
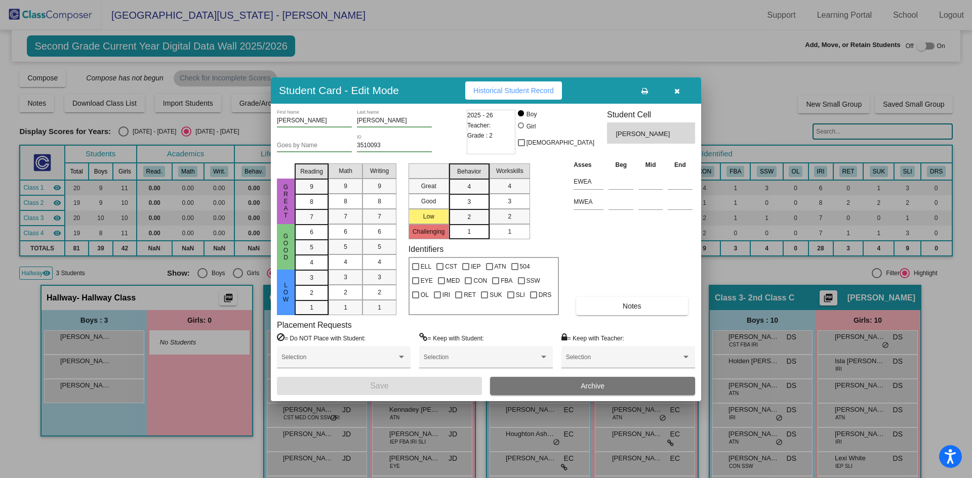
click at [679, 89] on icon "button" at bounding box center [677, 91] width 6 height 7
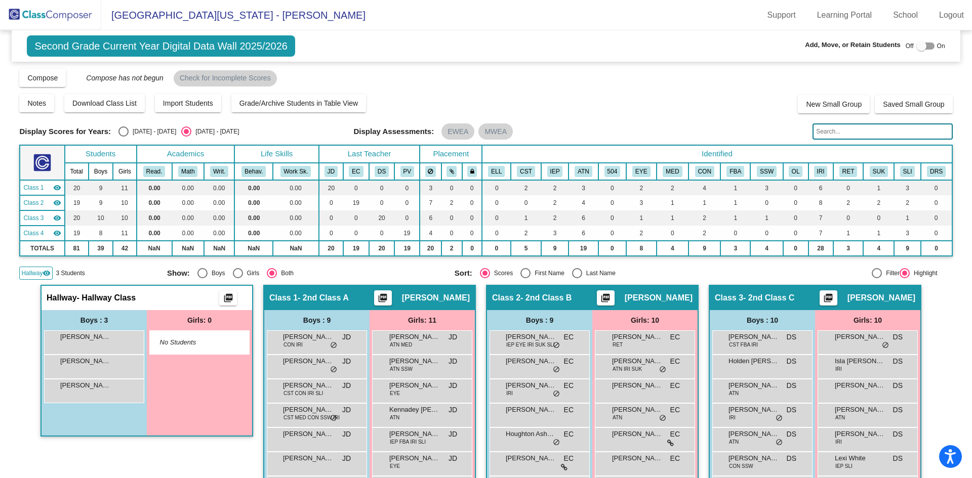
click at [916, 43] on div at bounding box center [921, 46] width 10 height 10
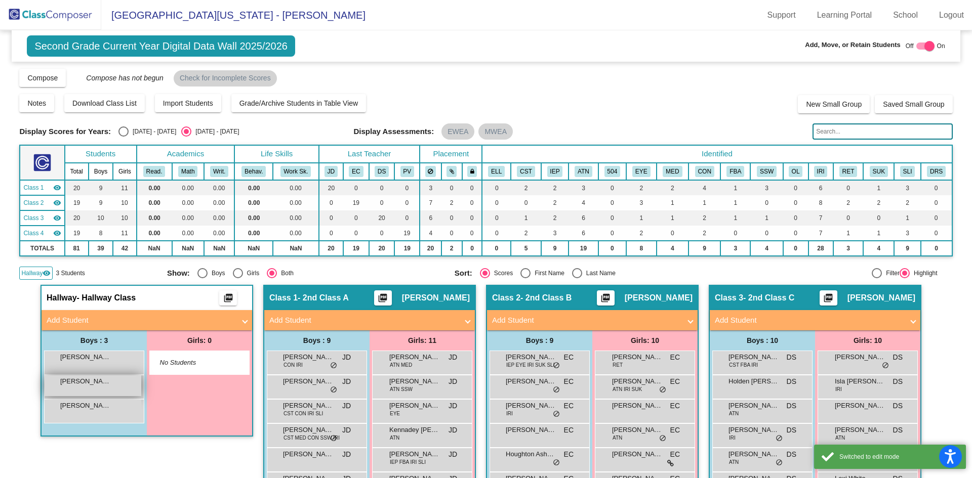
click at [88, 380] on span "[PERSON_NAME]" at bounding box center [85, 382] width 51 height 10
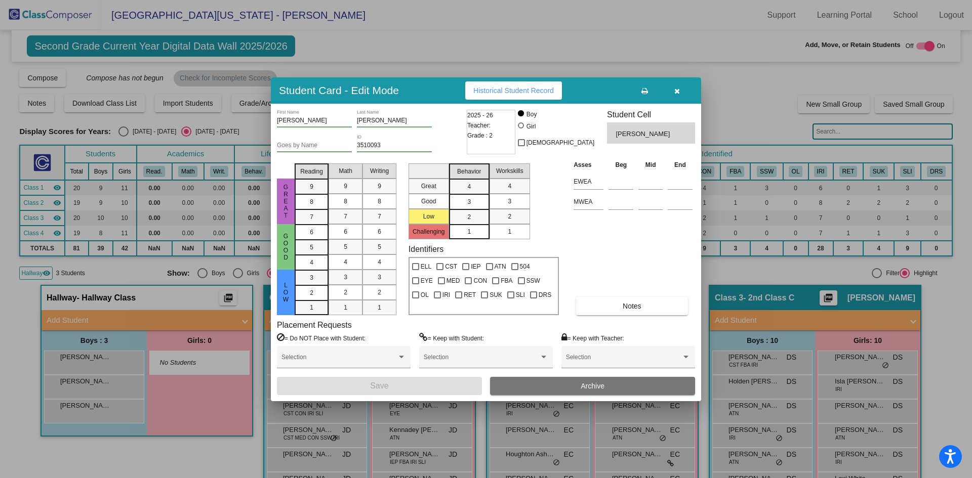
click at [608, 388] on button "Archive" at bounding box center [592, 386] width 205 height 18
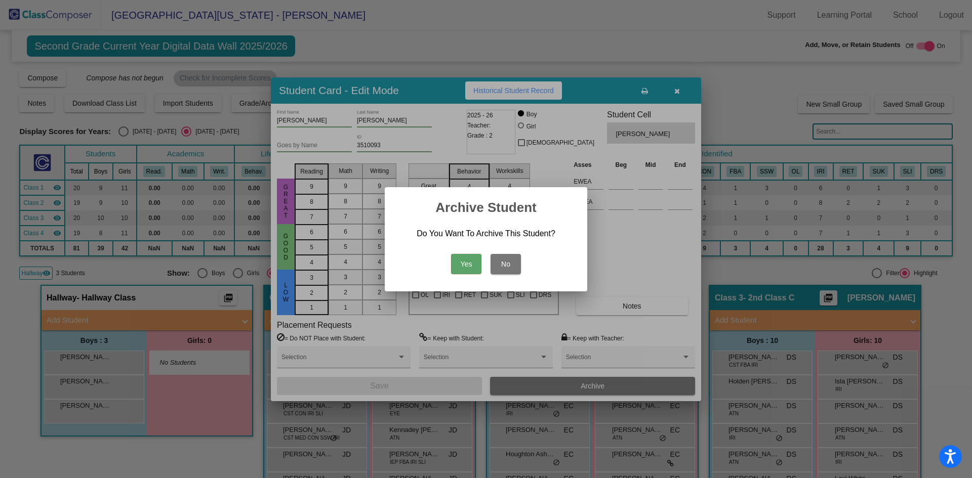
click at [469, 264] on button "Yes" at bounding box center [466, 264] width 30 height 20
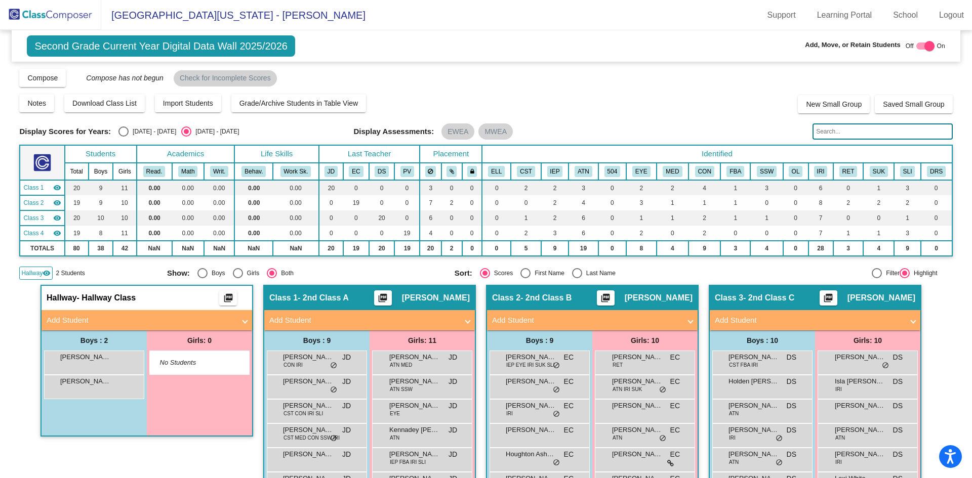
click at [924, 44] on div at bounding box center [929, 46] width 10 height 10
checkbox input "false"
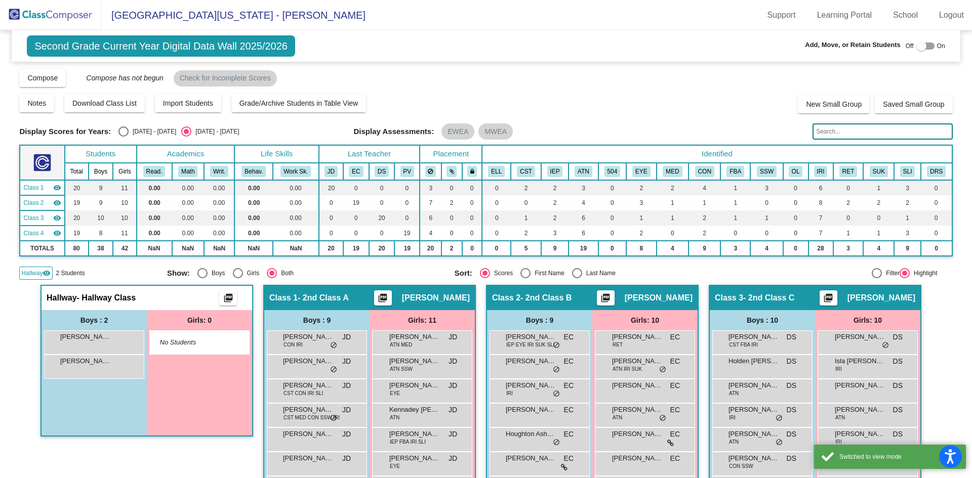
click at [56, 13] on img at bounding box center [50, 15] width 101 height 30
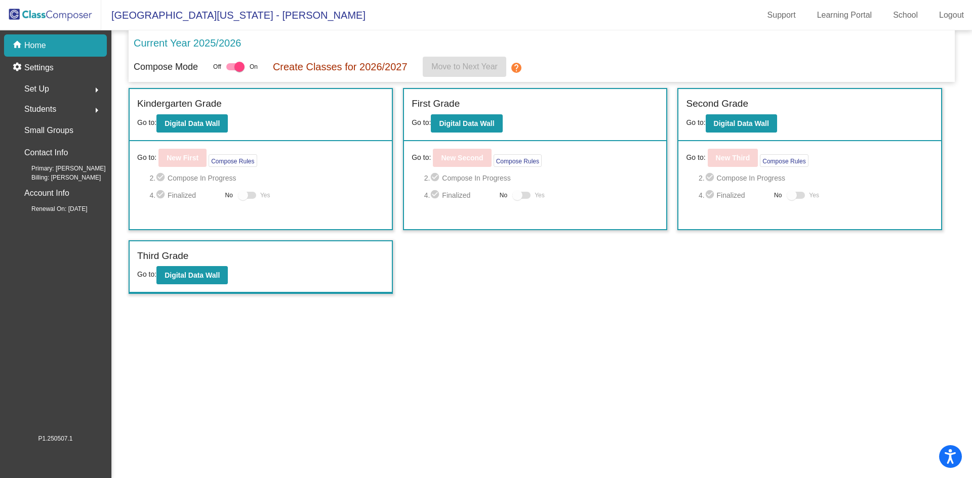
click at [35, 108] on span "Students" at bounding box center [40, 109] width 32 height 14
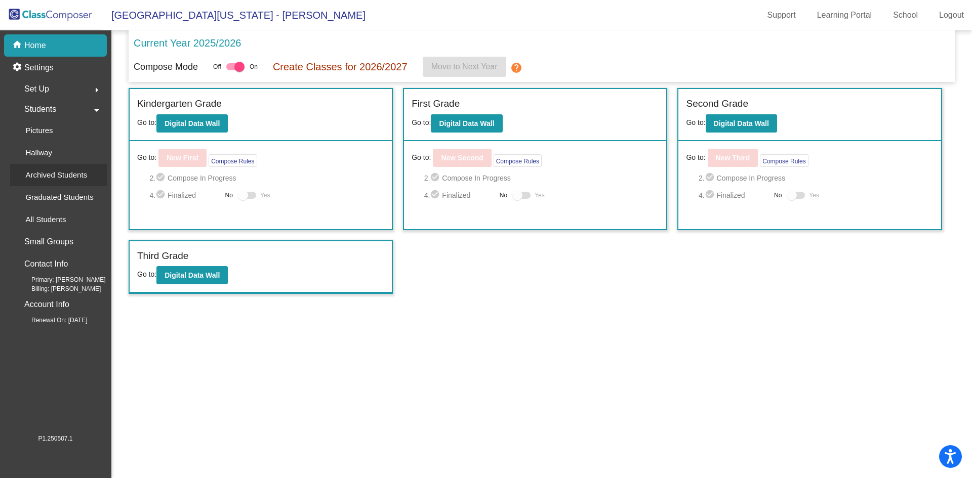
click at [39, 171] on p "Archived Students" at bounding box center [56, 175] width 62 height 12
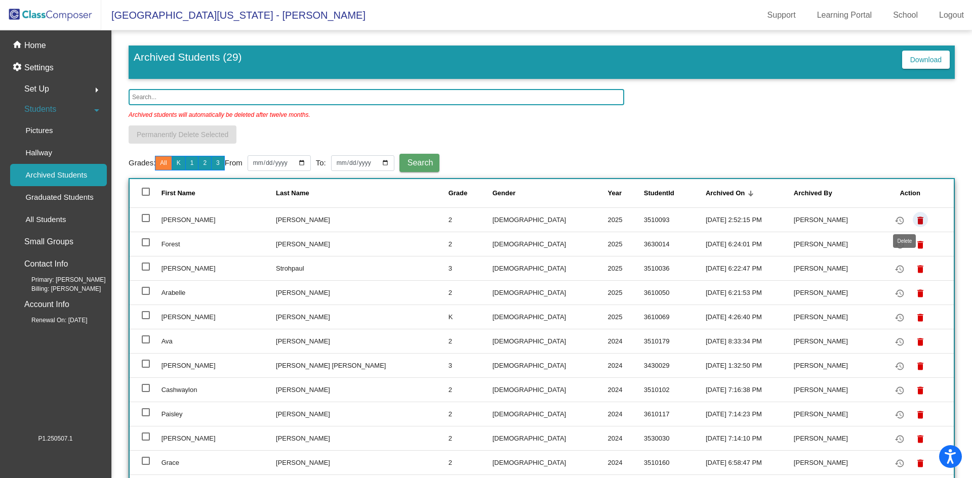
click at [914, 218] on mat-icon "delete" at bounding box center [920, 221] width 12 height 12
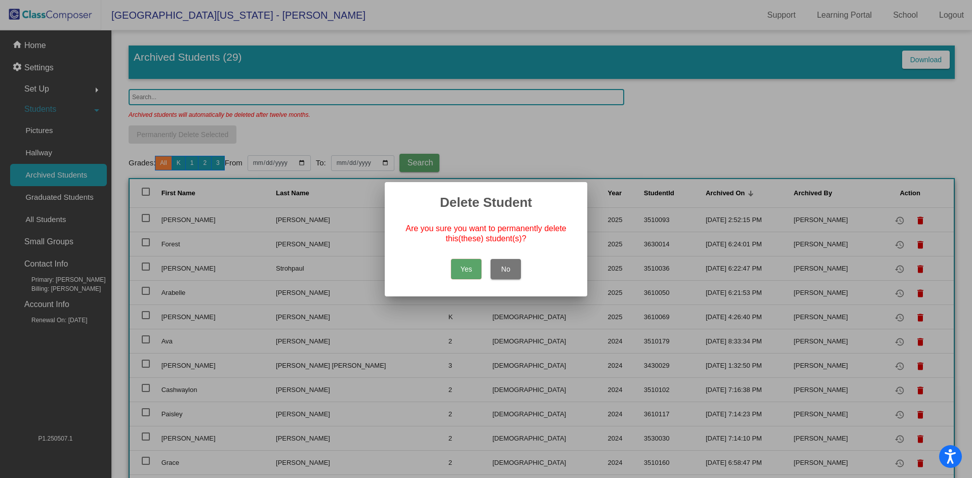
click at [465, 265] on button "Yes" at bounding box center [466, 269] width 30 height 20
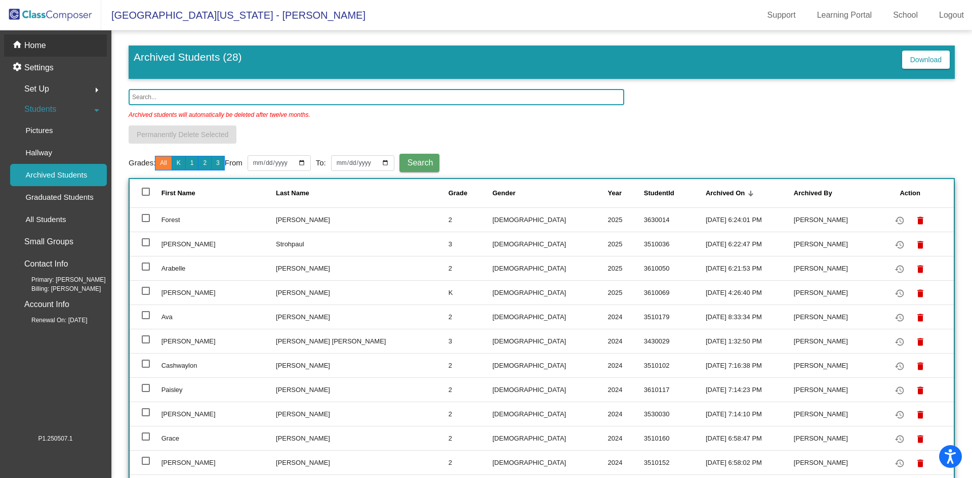
click at [34, 47] on p "Home" at bounding box center [35, 45] width 22 height 12
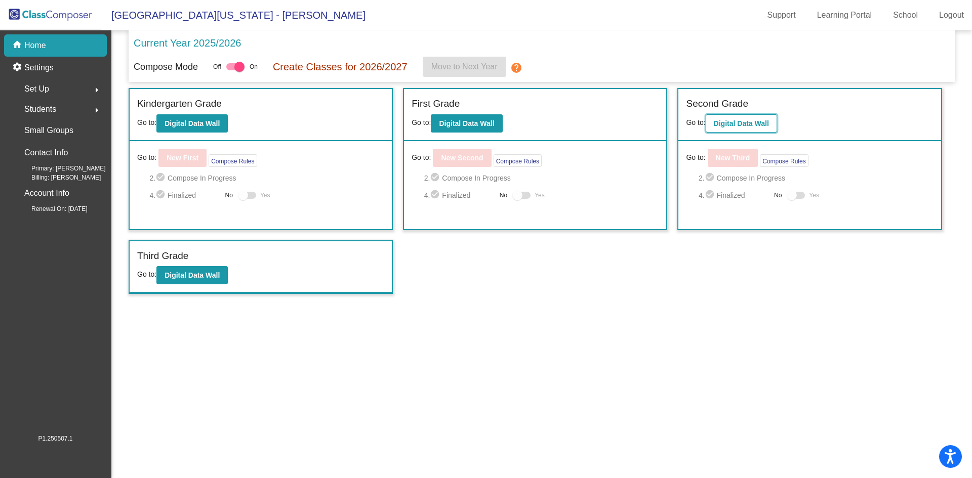
click at [747, 120] on b "Digital Data Wall" at bounding box center [741, 123] width 55 height 8
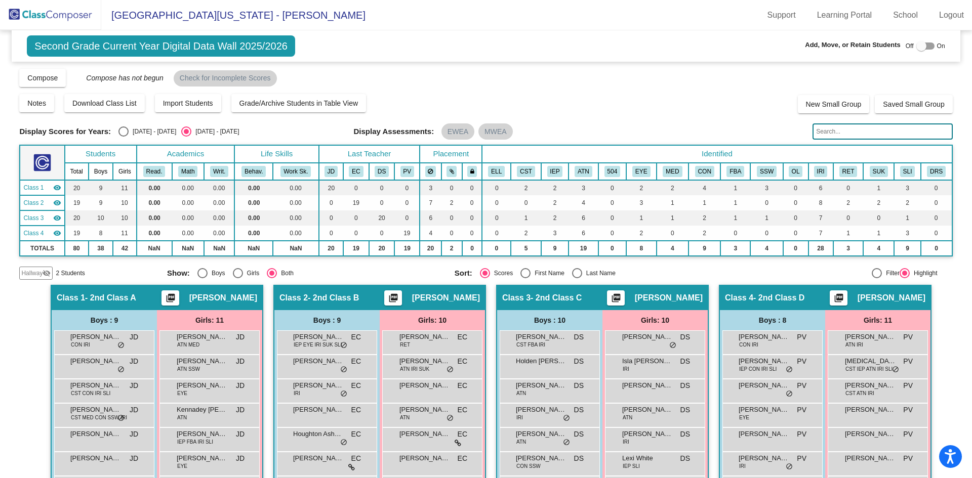
click at [29, 272] on span "Hallway" at bounding box center [31, 273] width 21 height 9
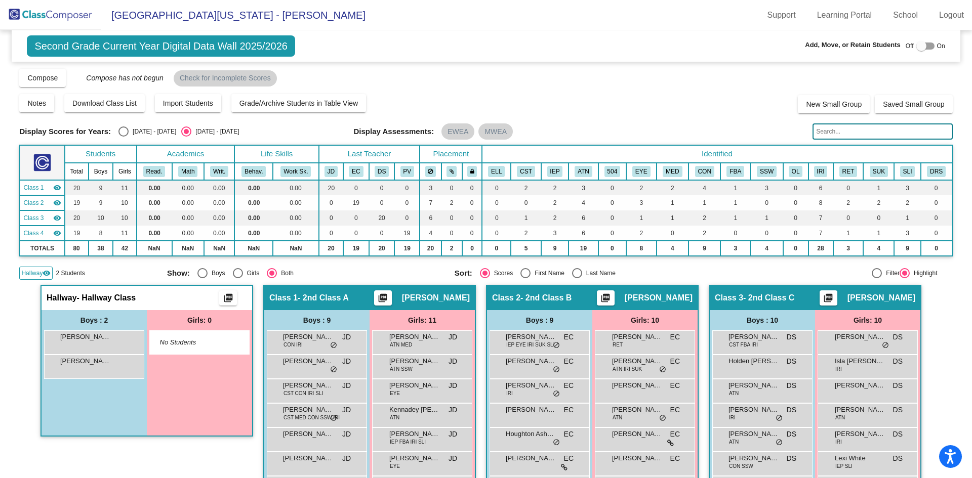
click at [454, 77] on div "Compose View Compose View & Edit Compose Submit Classes Compose has not begun C…" at bounding box center [485, 77] width 933 height 19
click at [946, 14] on link "Logout" at bounding box center [951, 15] width 41 height 16
